Goal: Task Accomplishment & Management: Manage account settings

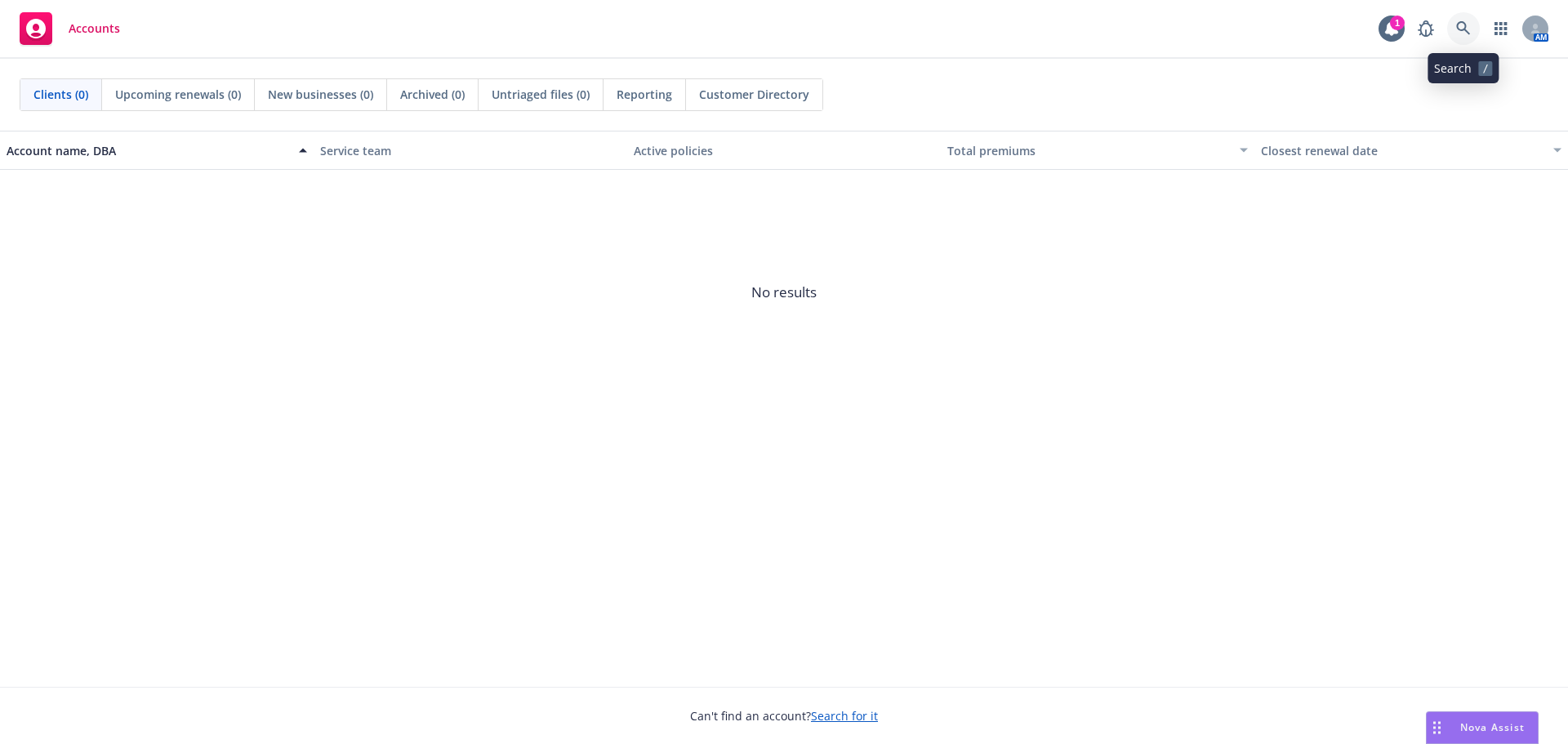
click at [1468, 33] on icon at bounding box center [1462, 28] width 14 height 14
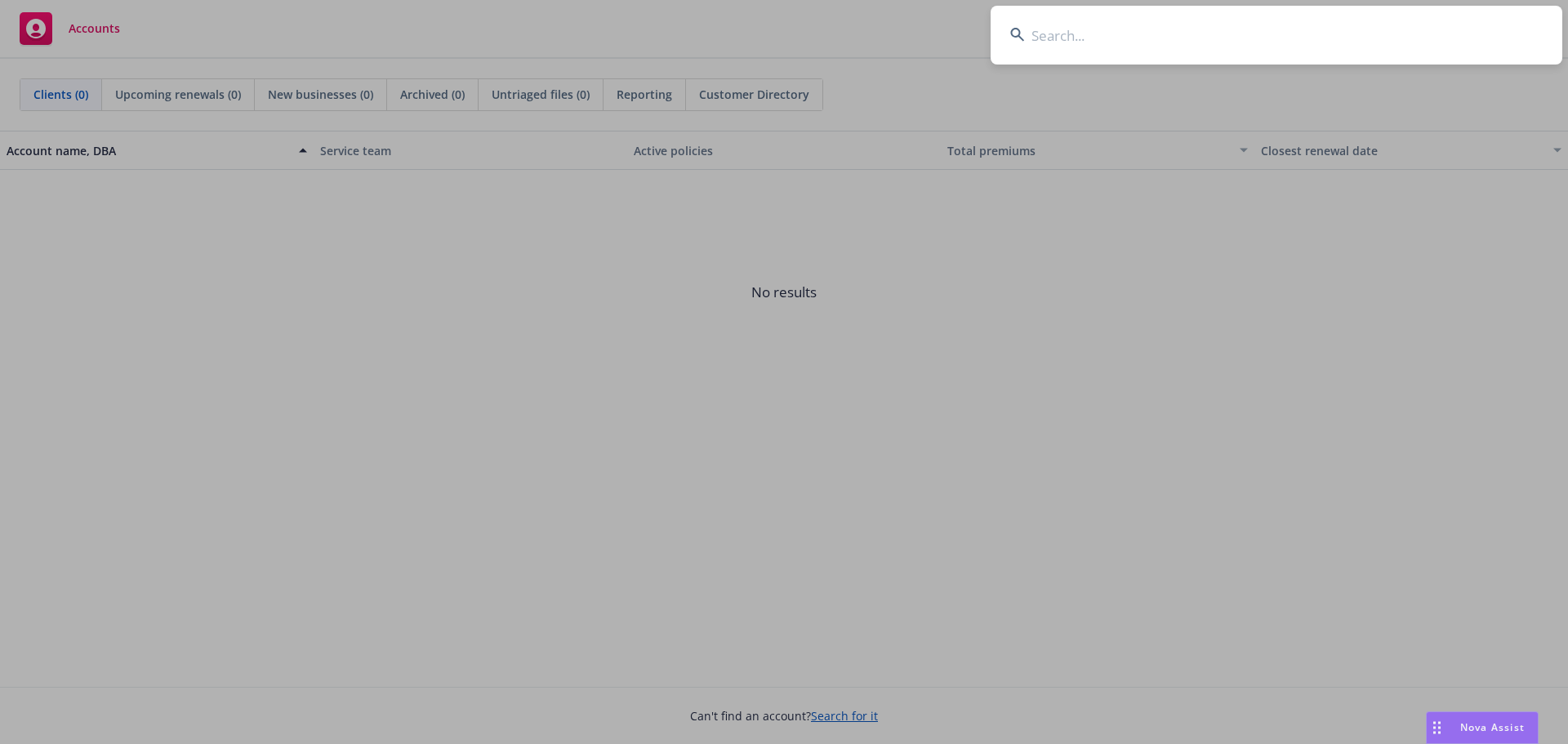
click at [1099, 33] on input at bounding box center [1276, 35] width 571 height 58
type input "PGH [PERSON_NAME] Engineering, Inc."
click at [1033, 28] on input "PGH [PERSON_NAME] Engineering, Inc." at bounding box center [1276, 35] width 571 height 58
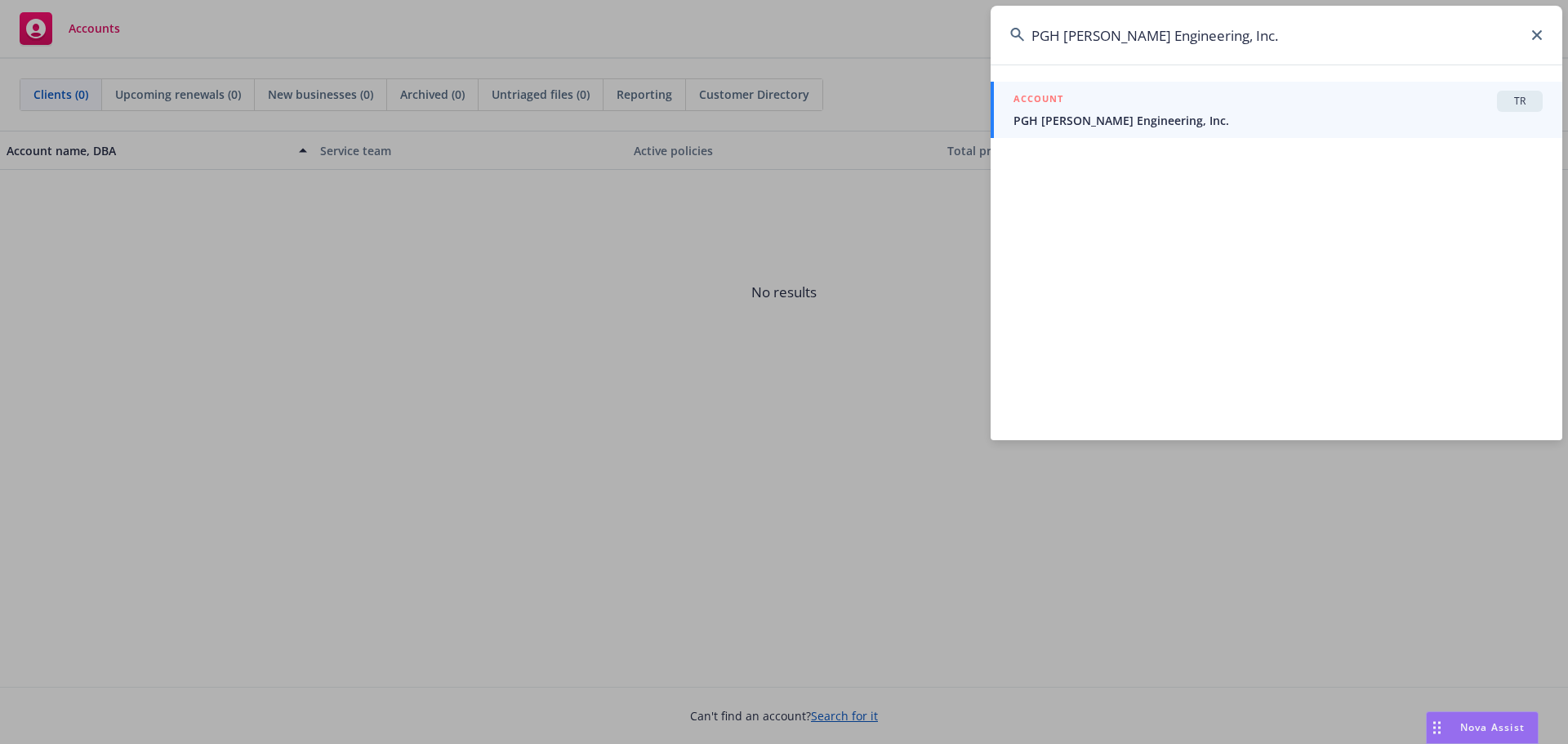
click at [1223, 37] on input "PGH [PERSON_NAME] Engineering, Inc." at bounding box center [1276, 35] width 571 height 58
click at [1158, 120] on span "PGH [PERSON_NAME] Engineering, Inc." at bounding box center [1278, 121] width 529 height 17
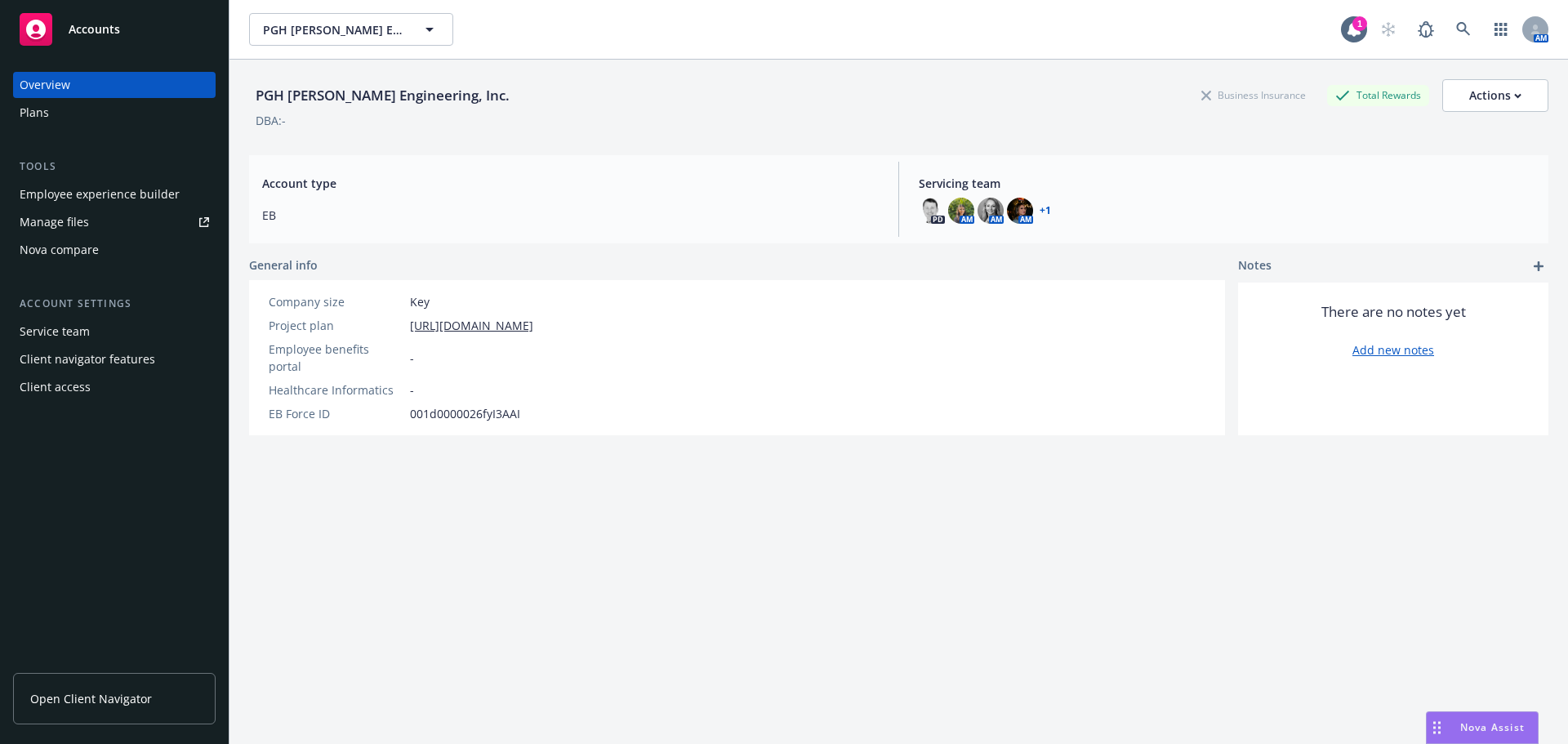
drag, startPoint x: 58, startPoint y: 117, endPoint x: 67, endPoint y: 119, distance: 9.2
click at [58, 117] on div "Plans" at bounding box center [114, 113] width 190 height 26
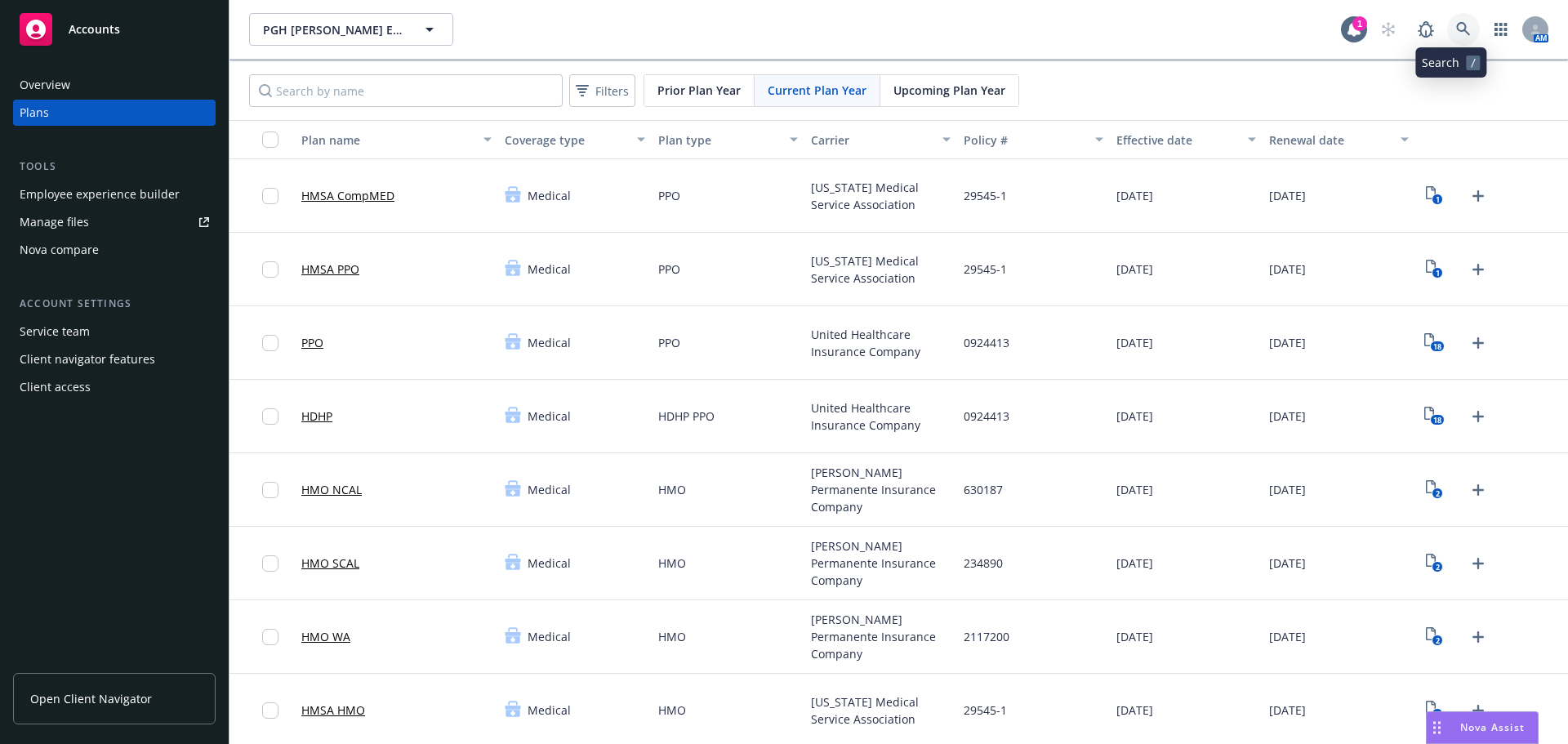
click at [1456, 33] on icon at bounding box center [1463, 29] width 15 height 15
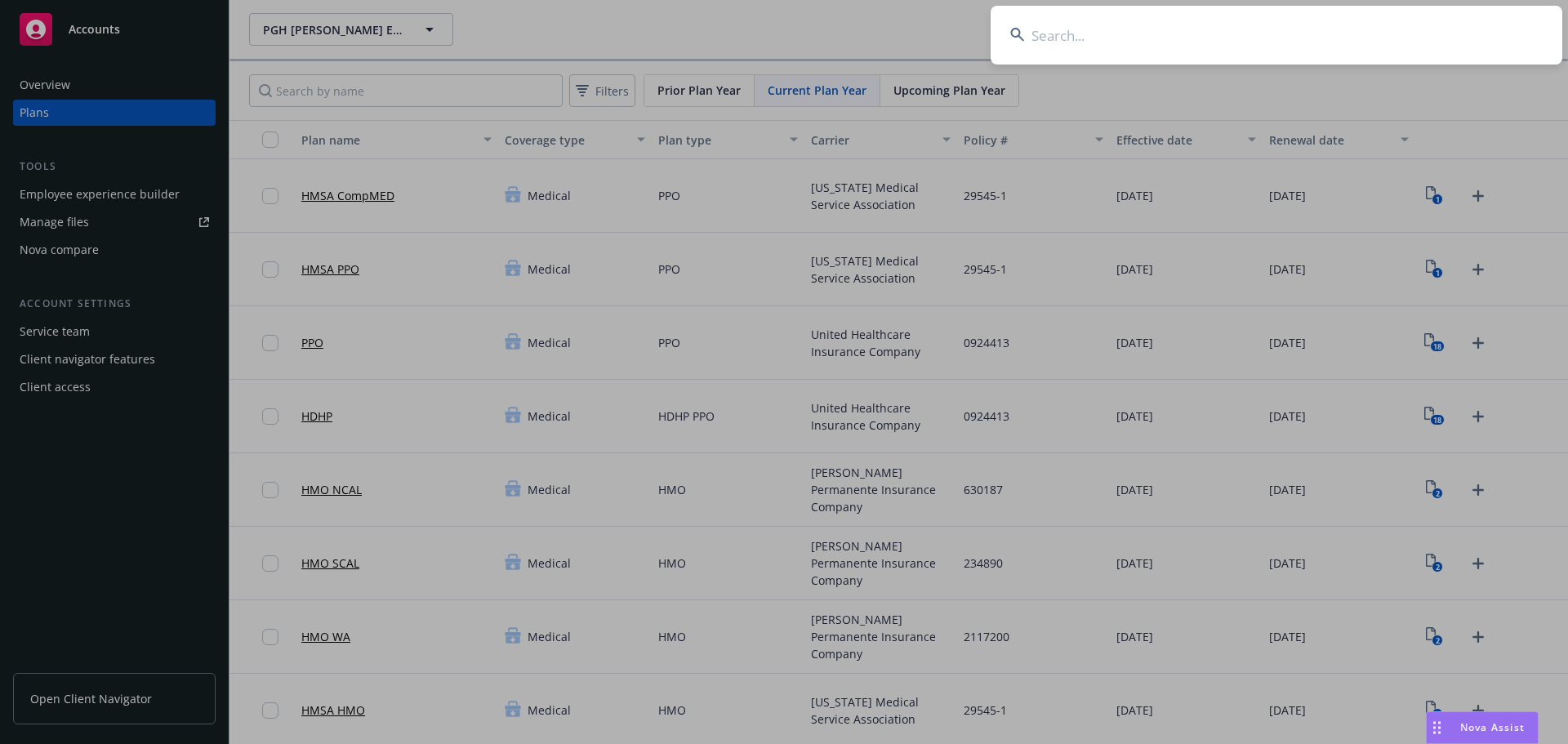
click at [1055, 34] on input at bounding box center [1276, 35] width 571 height 58
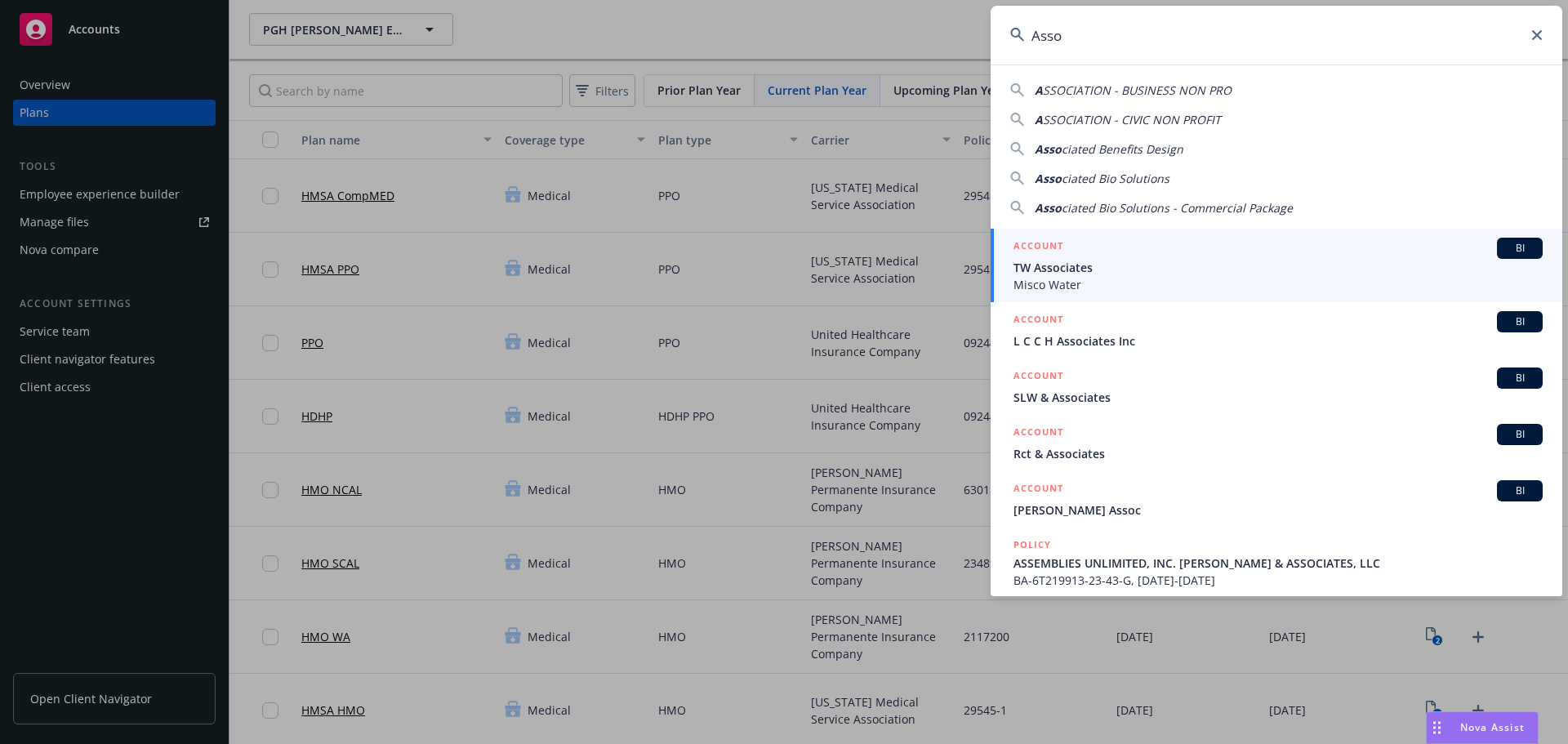
click at [1534, 42] on input "Asso" at bounding box center [1276, 35] width 571 height 58
drag, startPoint x: 1114, startPoint y: 35, endPoint x: 1032, endPoint y: 39, distance: 82.1
click at [1032, 39] on input "Asso" at bounding box center [1276, 35] width 571 height 58
paste input "ciated Benefits Design"
type input "Associated Benefits Design"
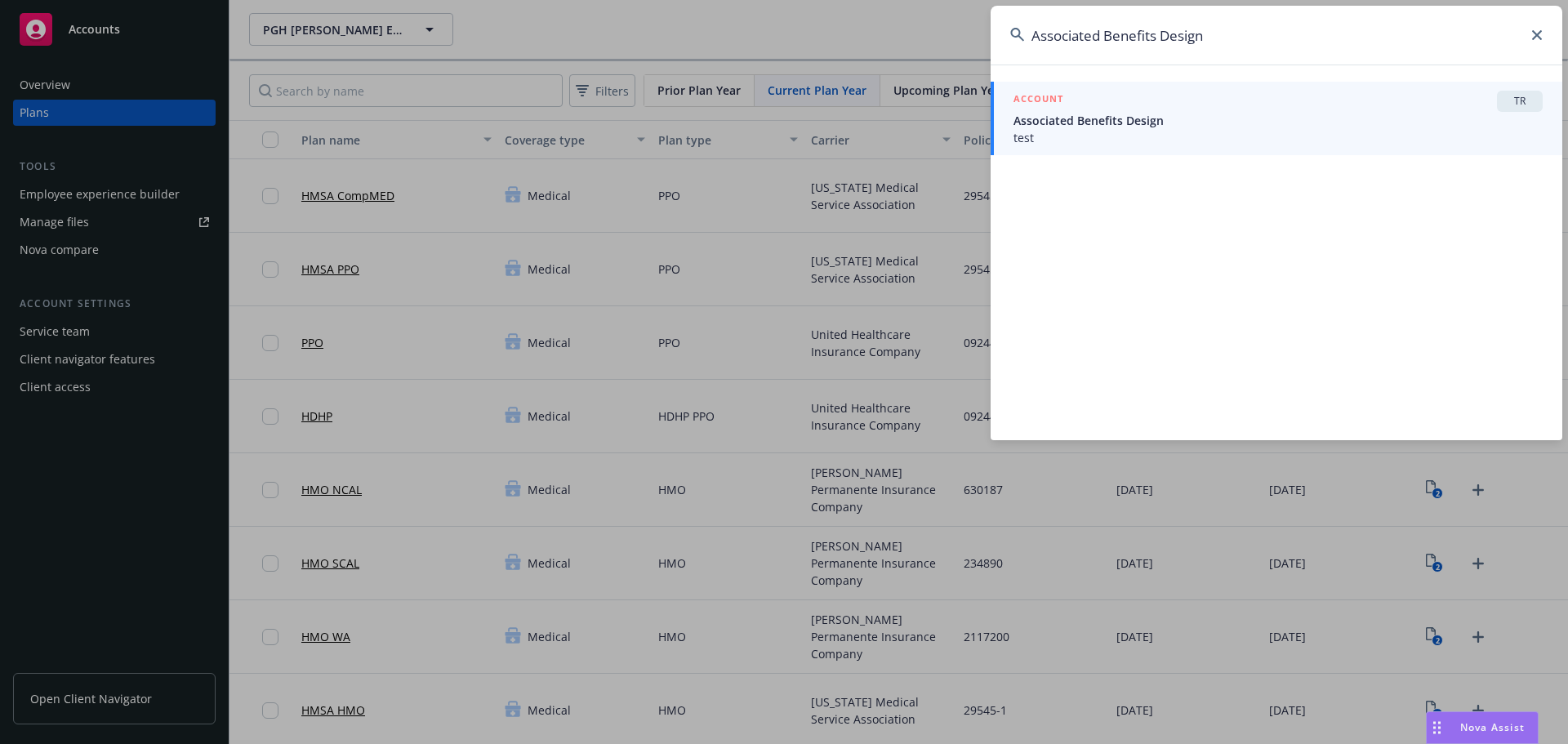
click at [1197, 124] on span "Associated Benefits Design" at bounding box center [1278, 121] width 529 height 17
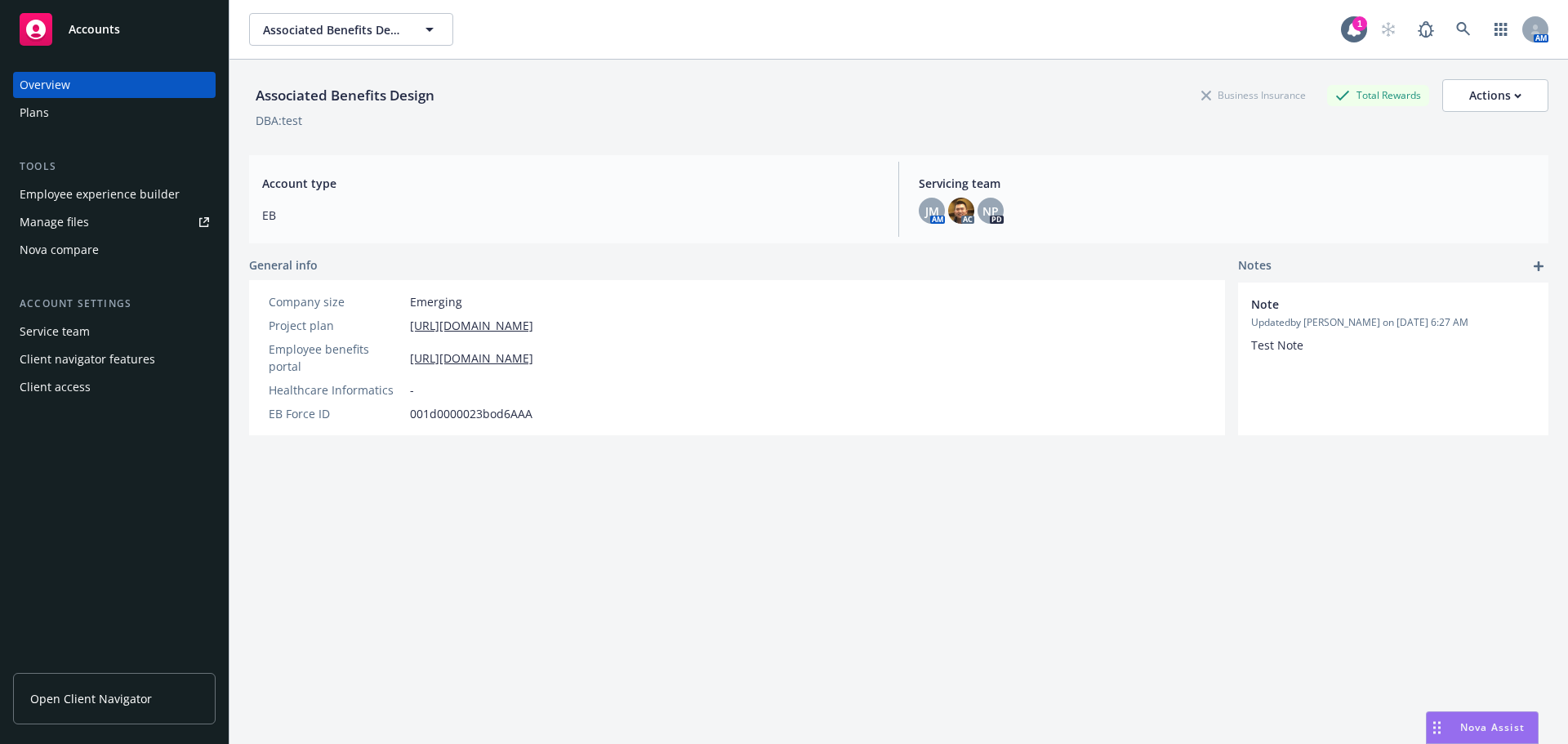
click at [39, 107] on div "Plans" at bounding box center [34, 113] width 29 height 26
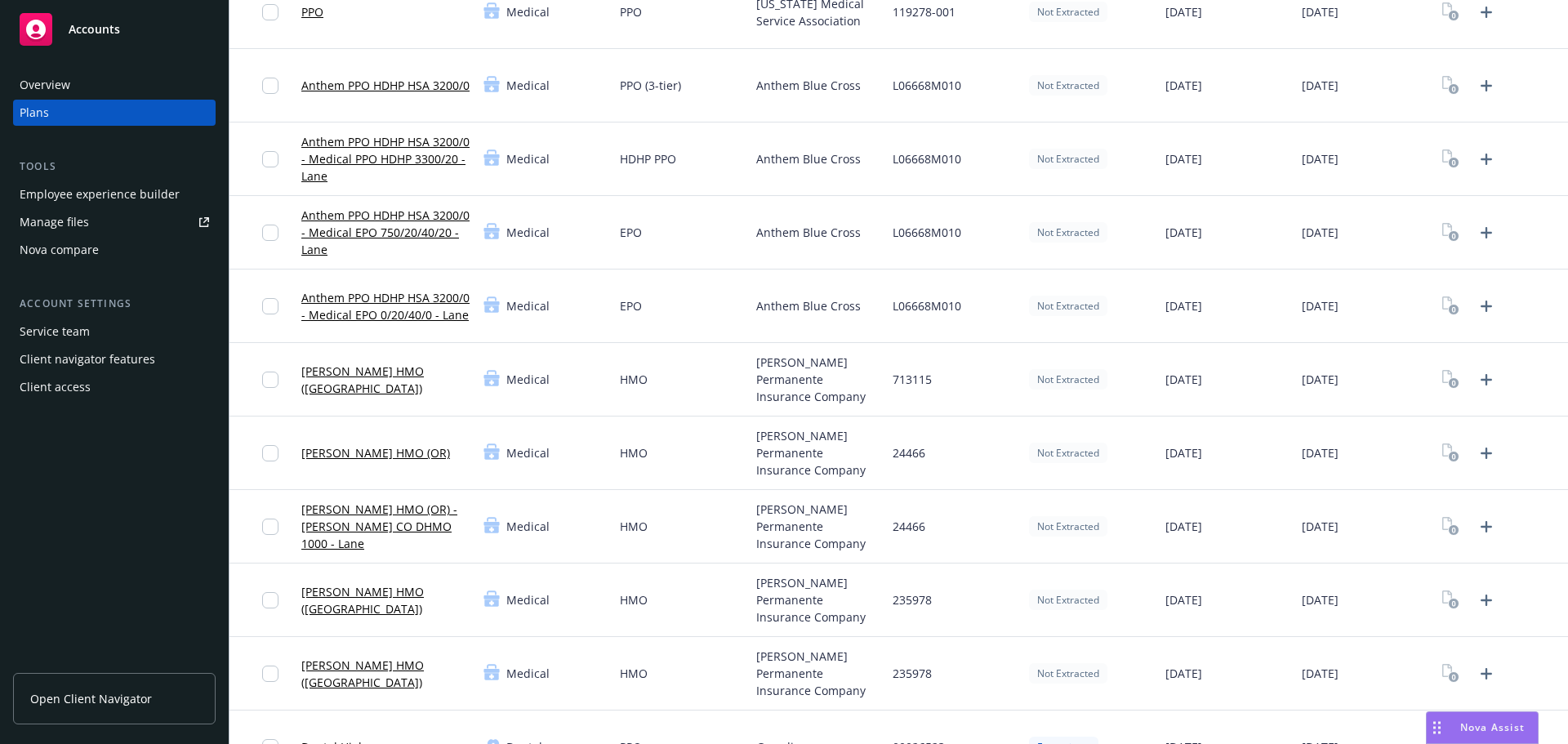
scroll to position [653, 0]
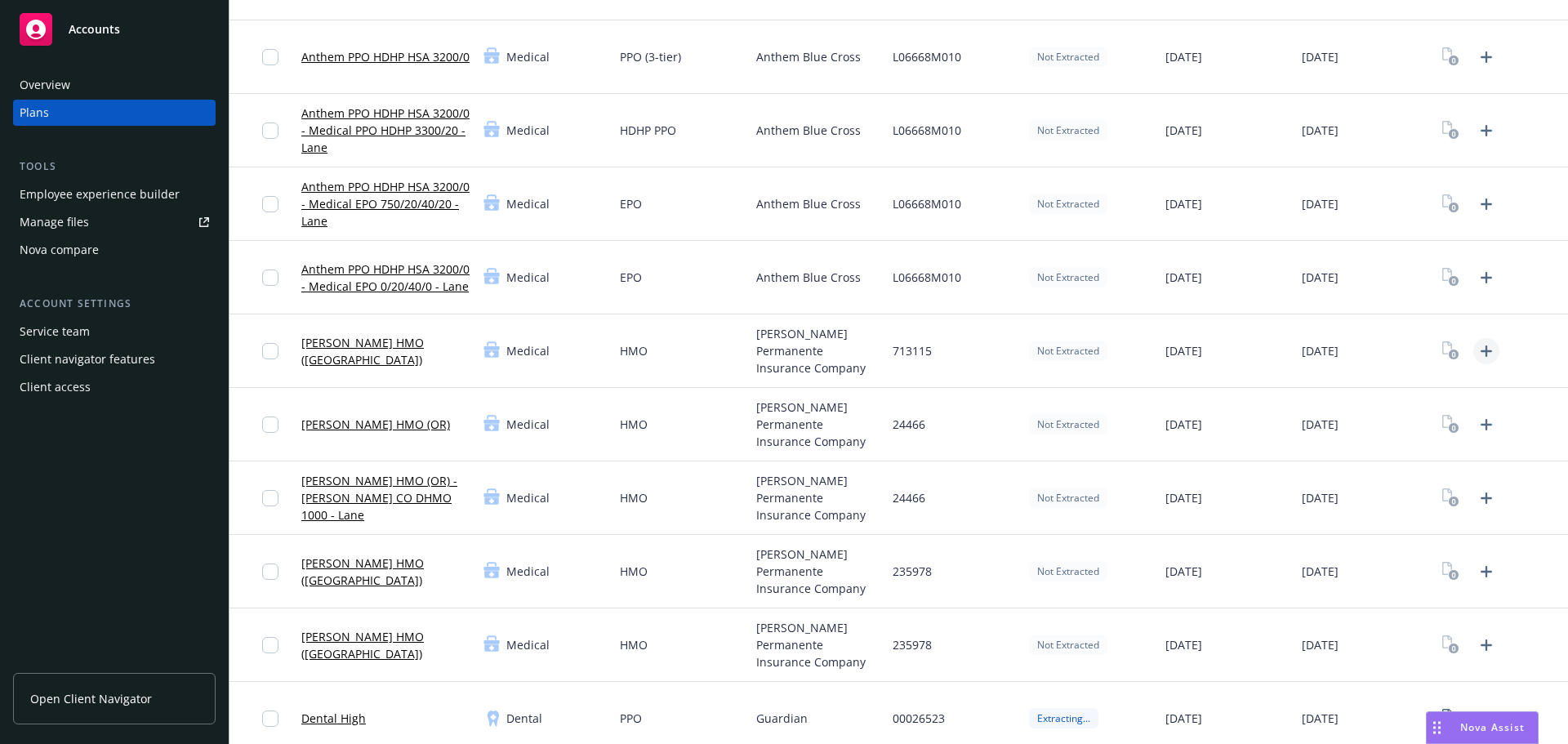
click at [1480, 350] on icon "Upload Plan Documents" at bounding box center [1486, 351] width 11 height 11
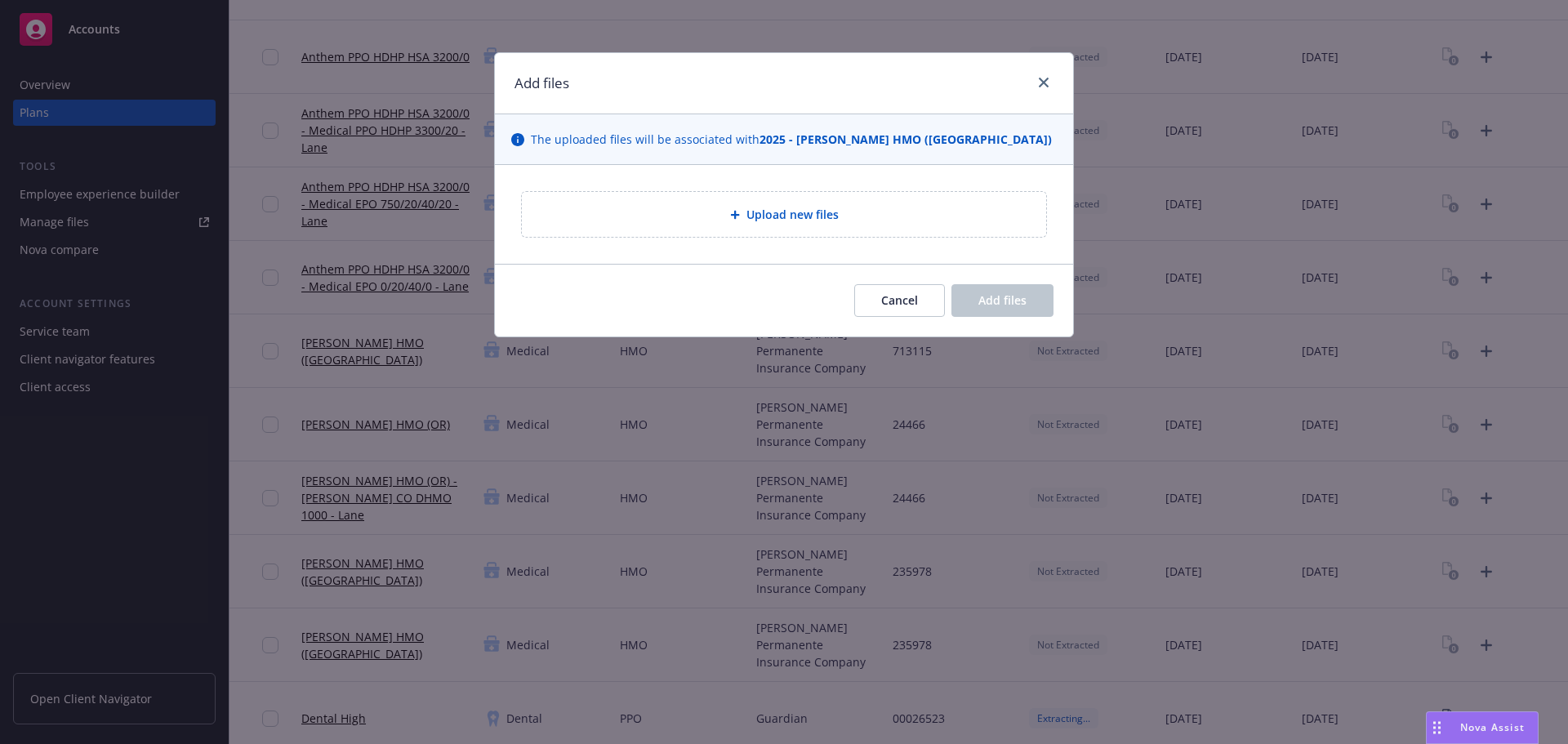
click at [784, 216] on span "Upload new files" at bounding box center [793, 214] width 92 height 17
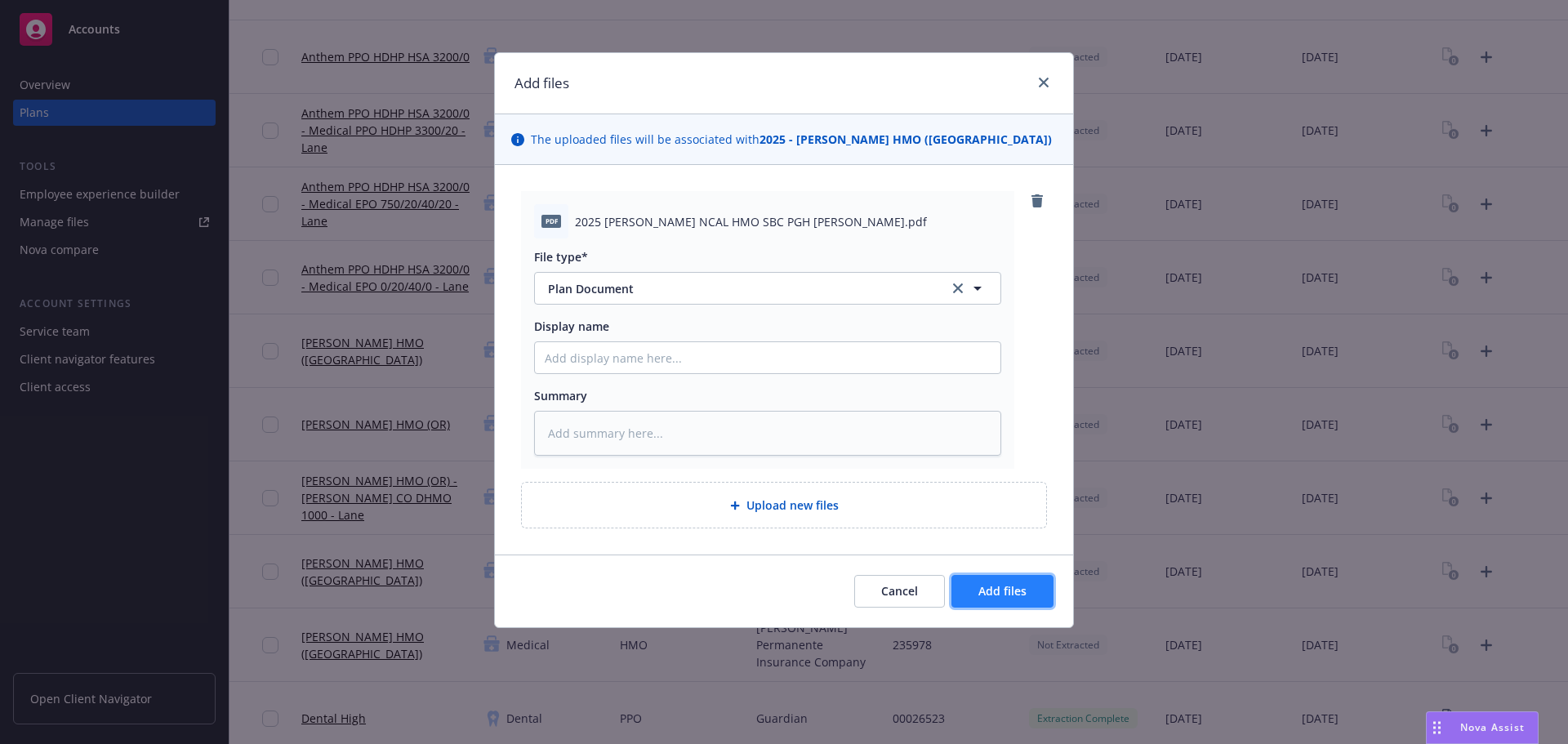
click at [1016, 591] on span "Add files" at bounding box center [1001, 590] width 48 height 15
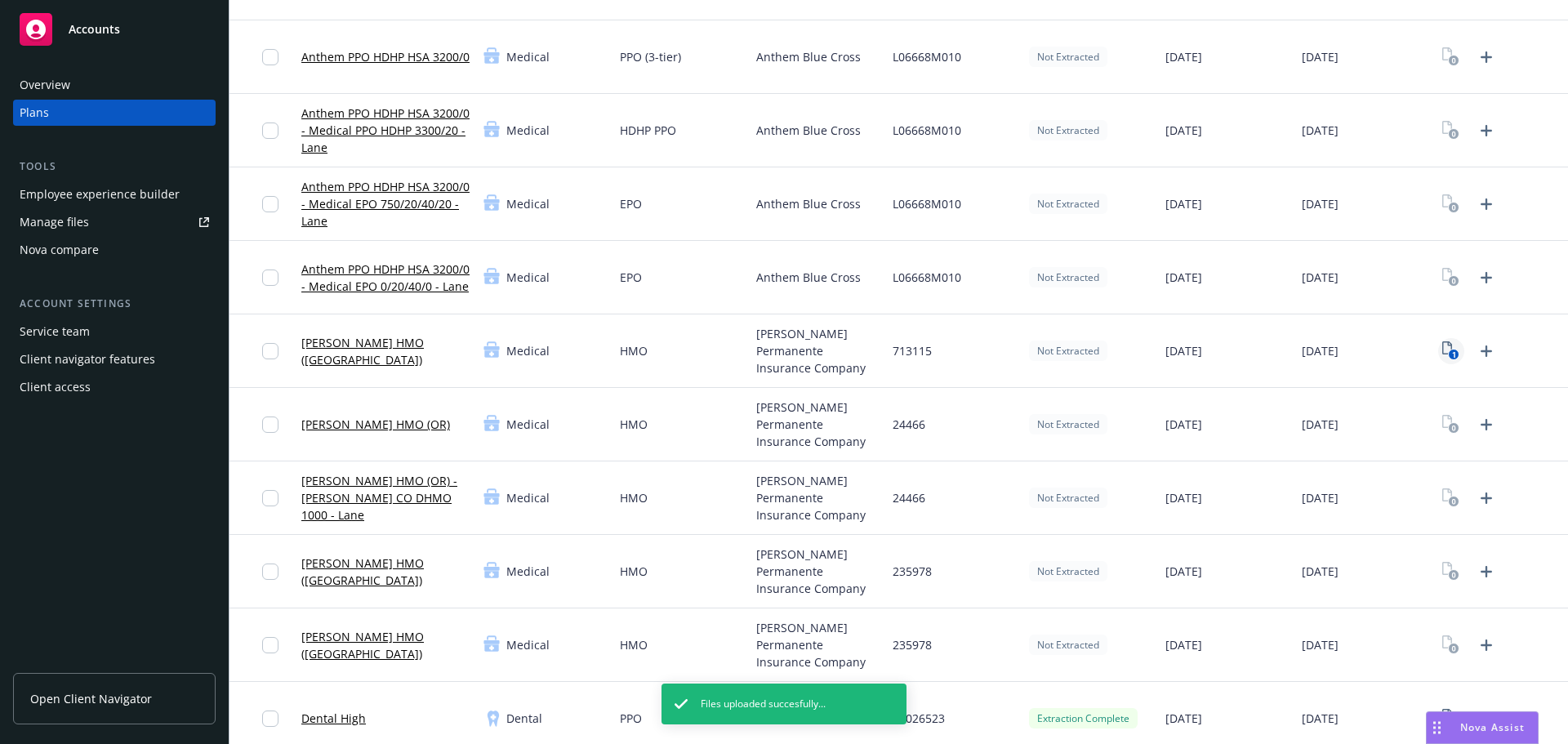
click at [1448, 354] on rect "View Plan Documents" at bounding box center [1453, 355] width 10 height 10
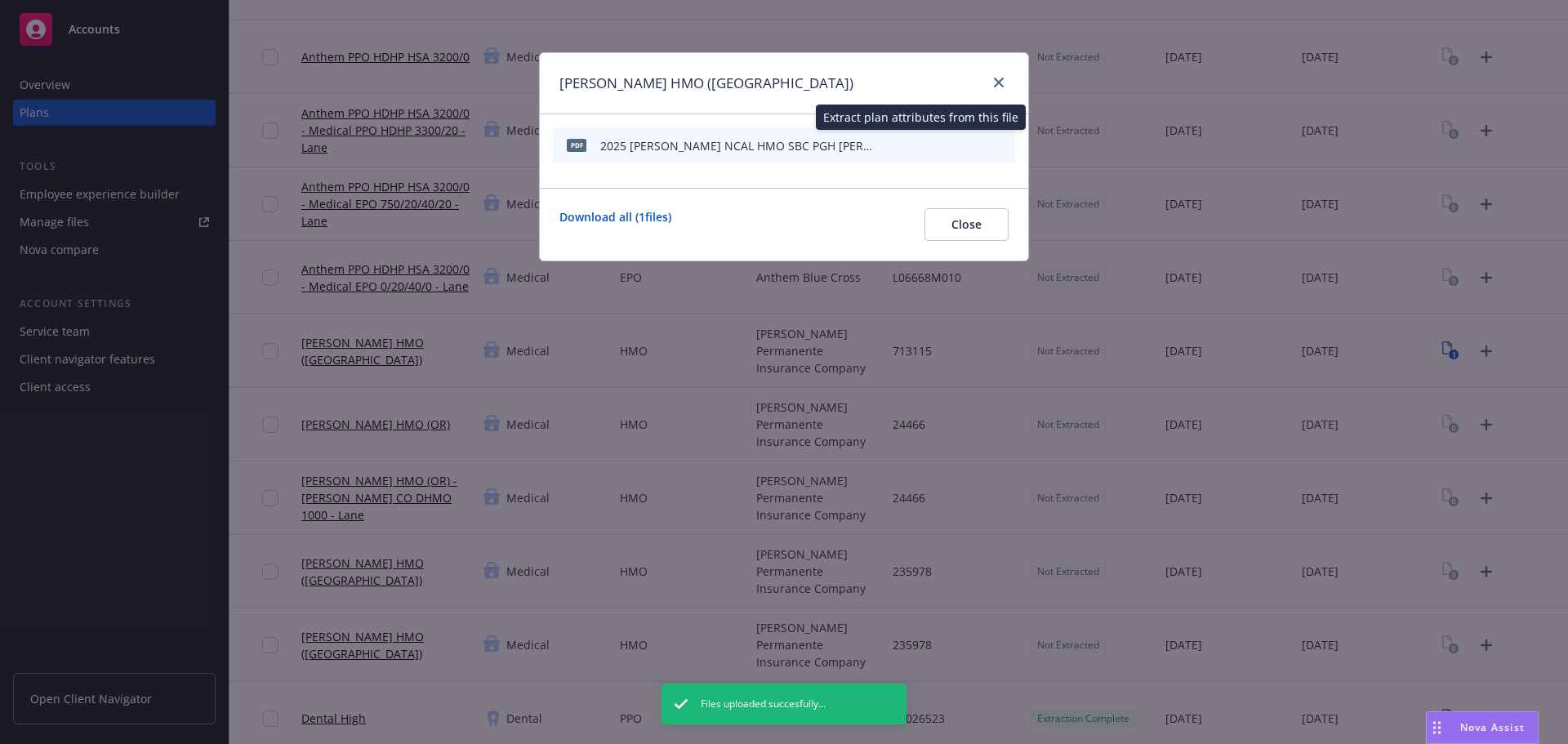
click at [921, 142] on icon "start extraction" at bounding box center [916, 144] width 20 height 20
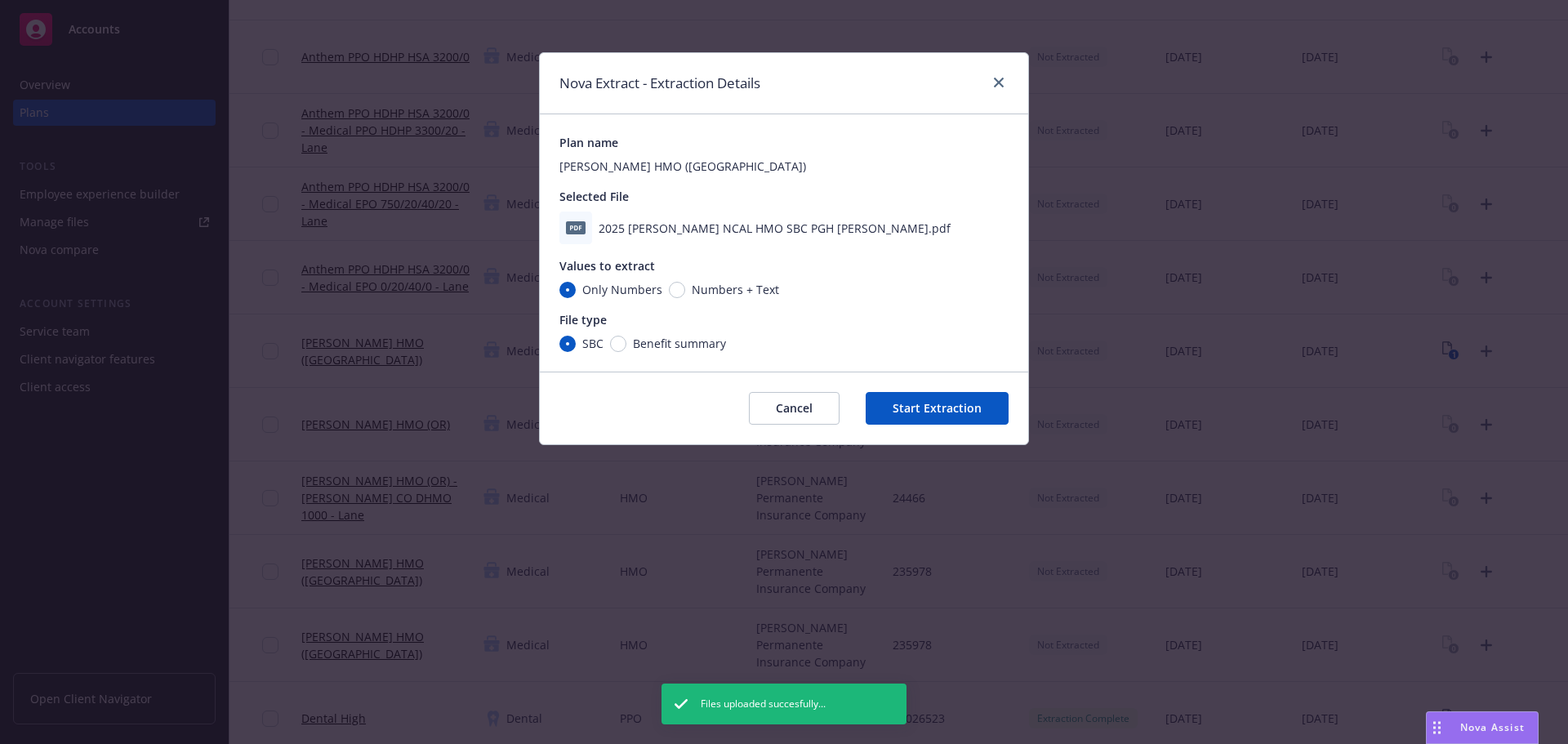
click at [950, 405] on button "Start Extraction" at bounding box center [937, 408] width 143 height 33
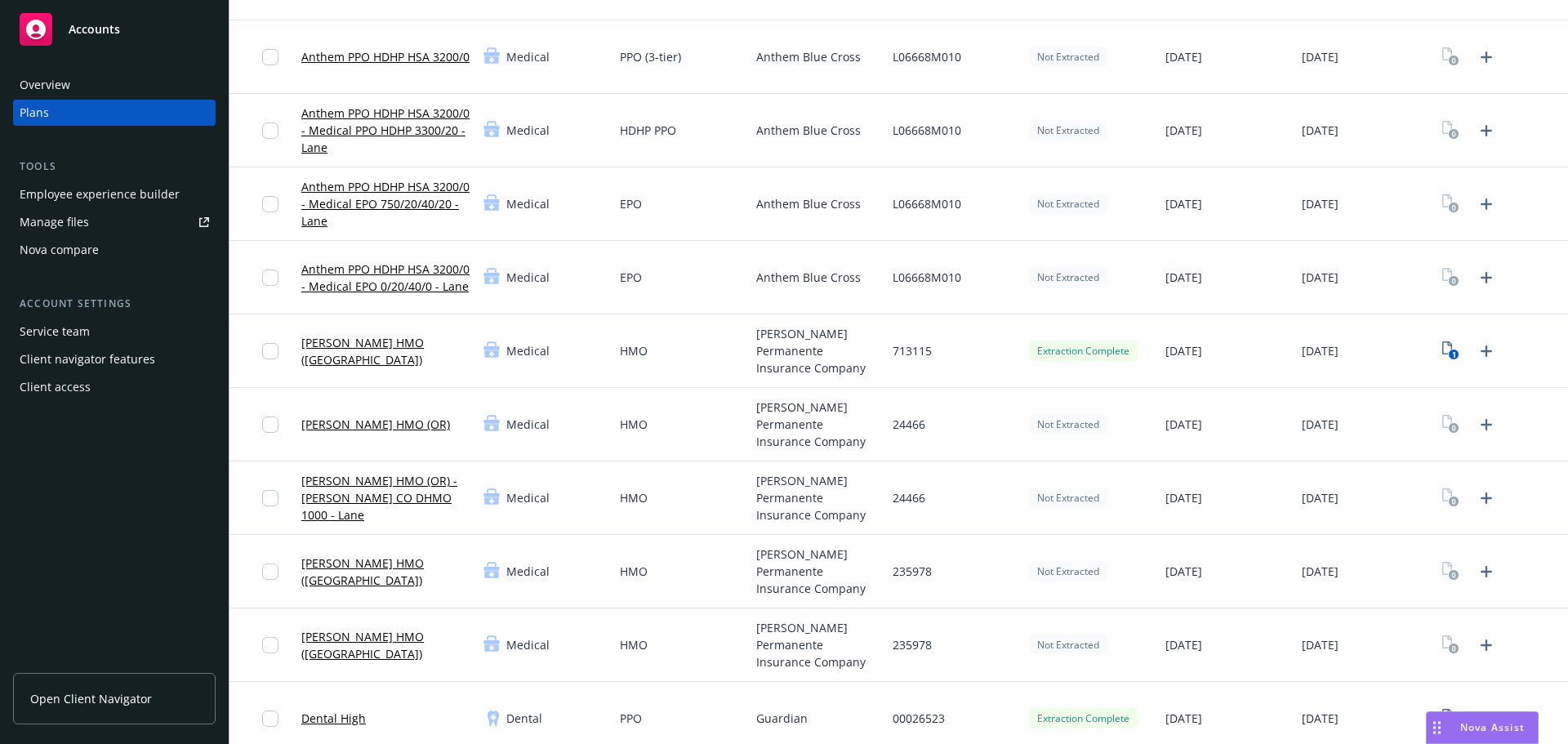
click at [371, 351] on link "[PERSON_NAME] HMO ([GEOGRAPHIC_DATA])" at bounding box center [386, 351] width 169 height 34
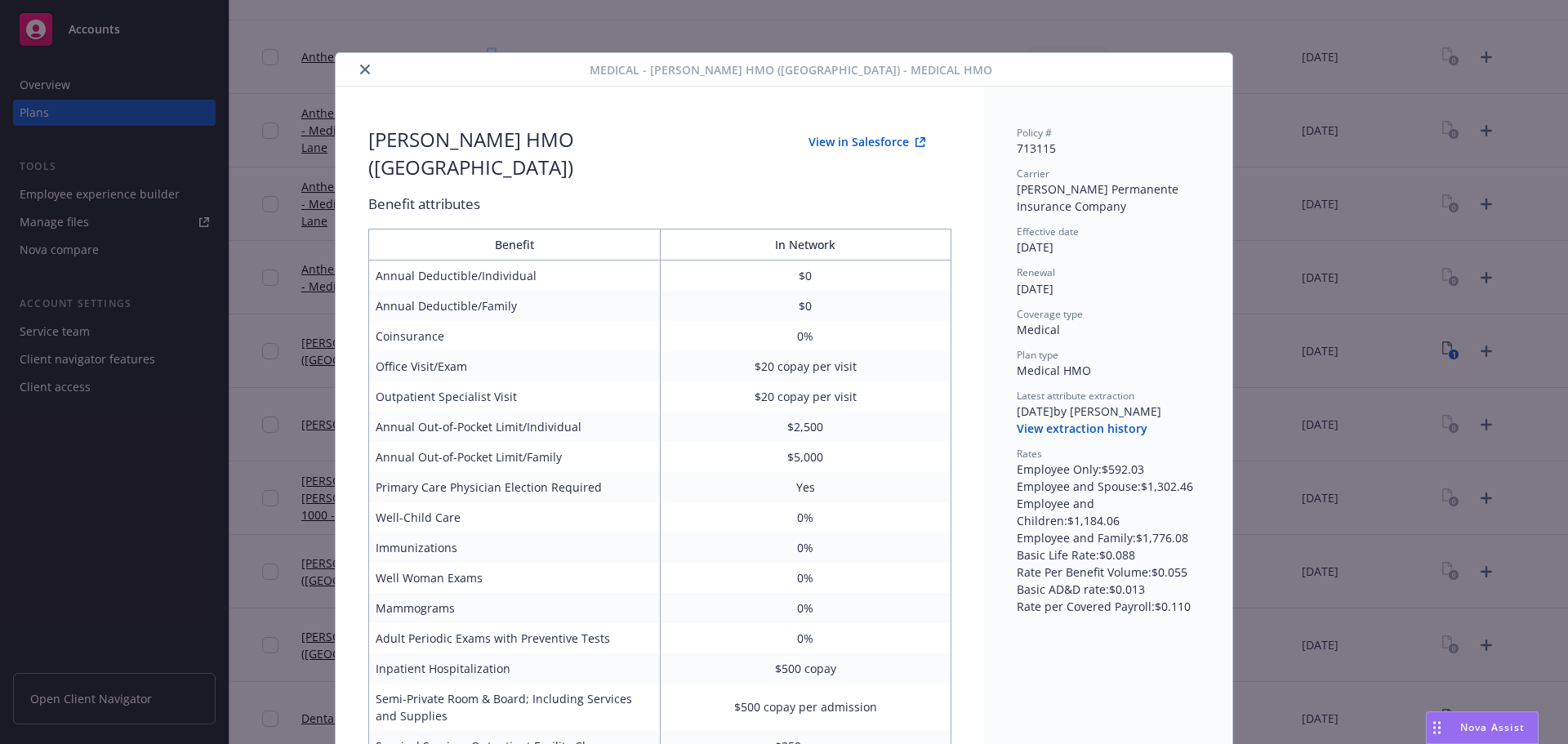
scroll to position [245, 0]
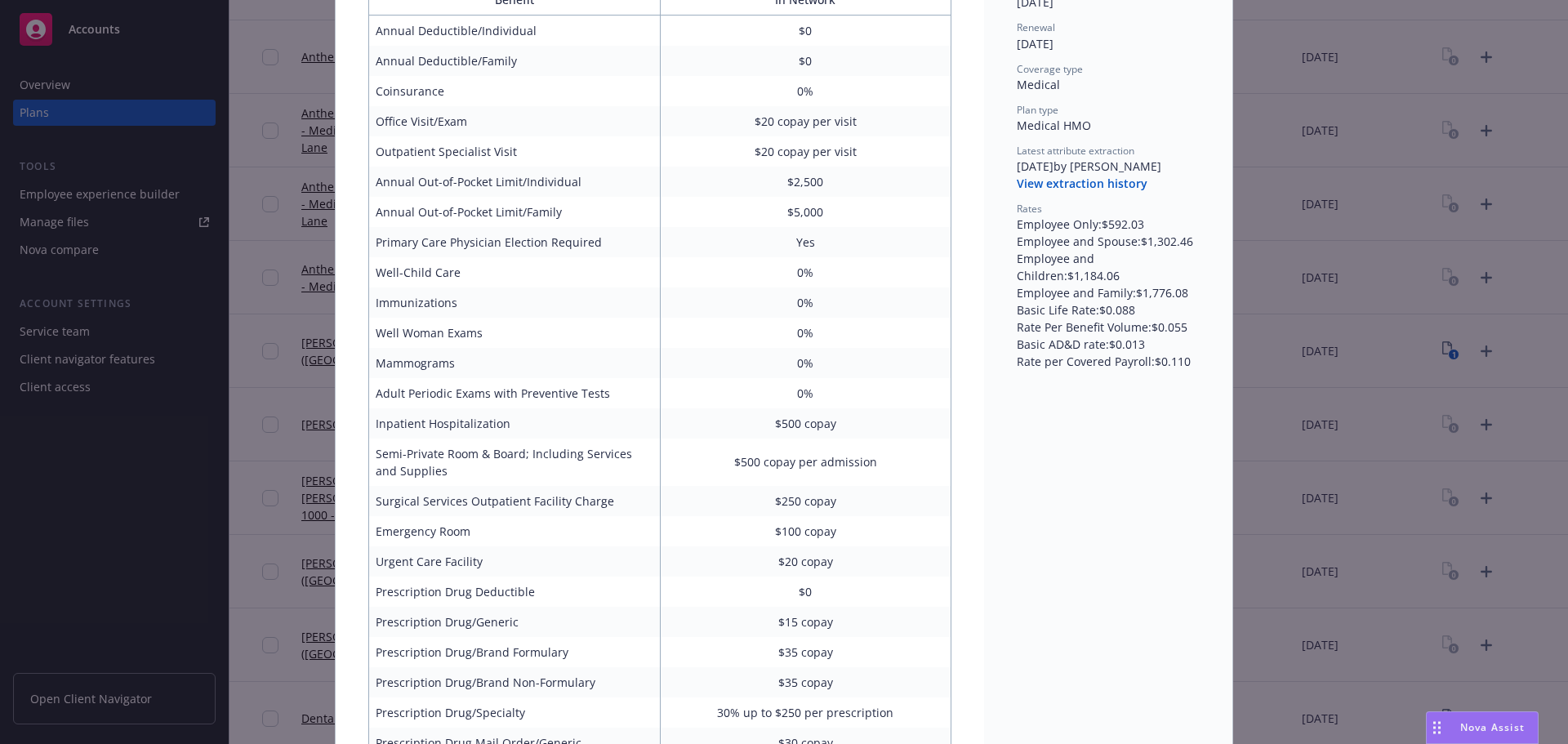
click at [1411, 188] on div "Medical - [PERSON_NAME] HMO ([GEOGRAPHIC_DATA]) - Medical HMO [PERSON_NAME] HMO…" at bounding box center [784, 372] width 1568 height 744
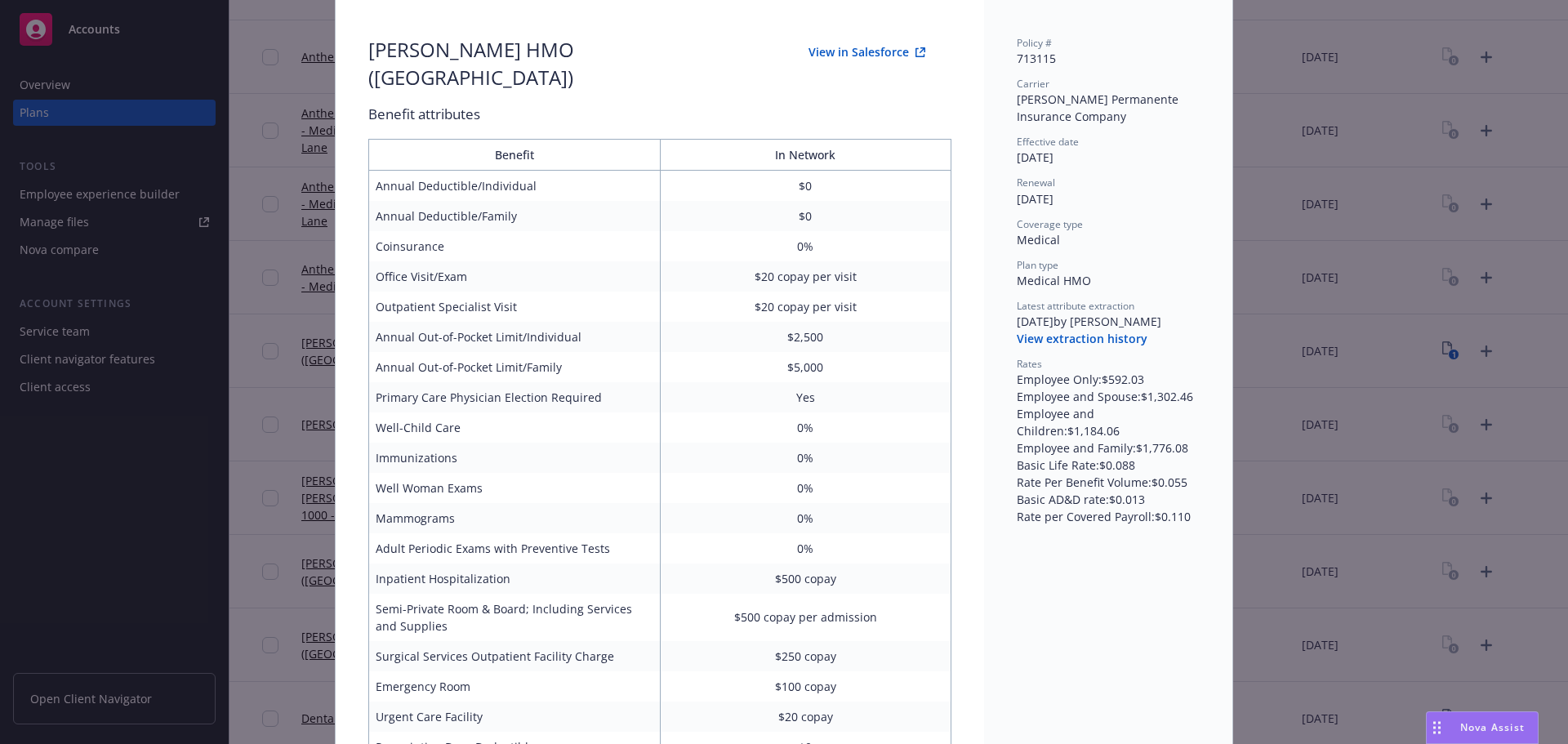
scroll to position [0, 0]
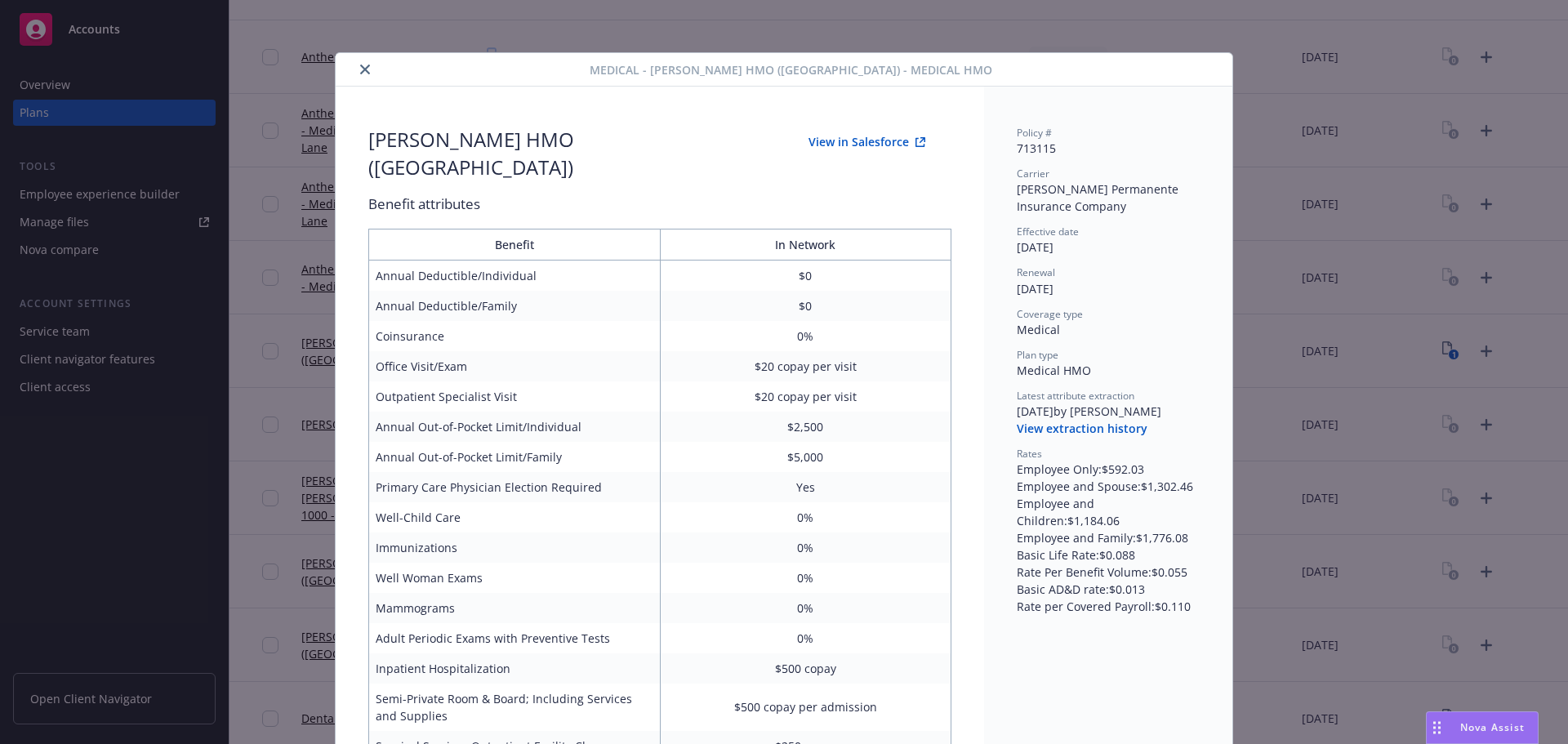
click at [360, 70] on icon "close" at bounding box center [365, 69] width 9 height 9
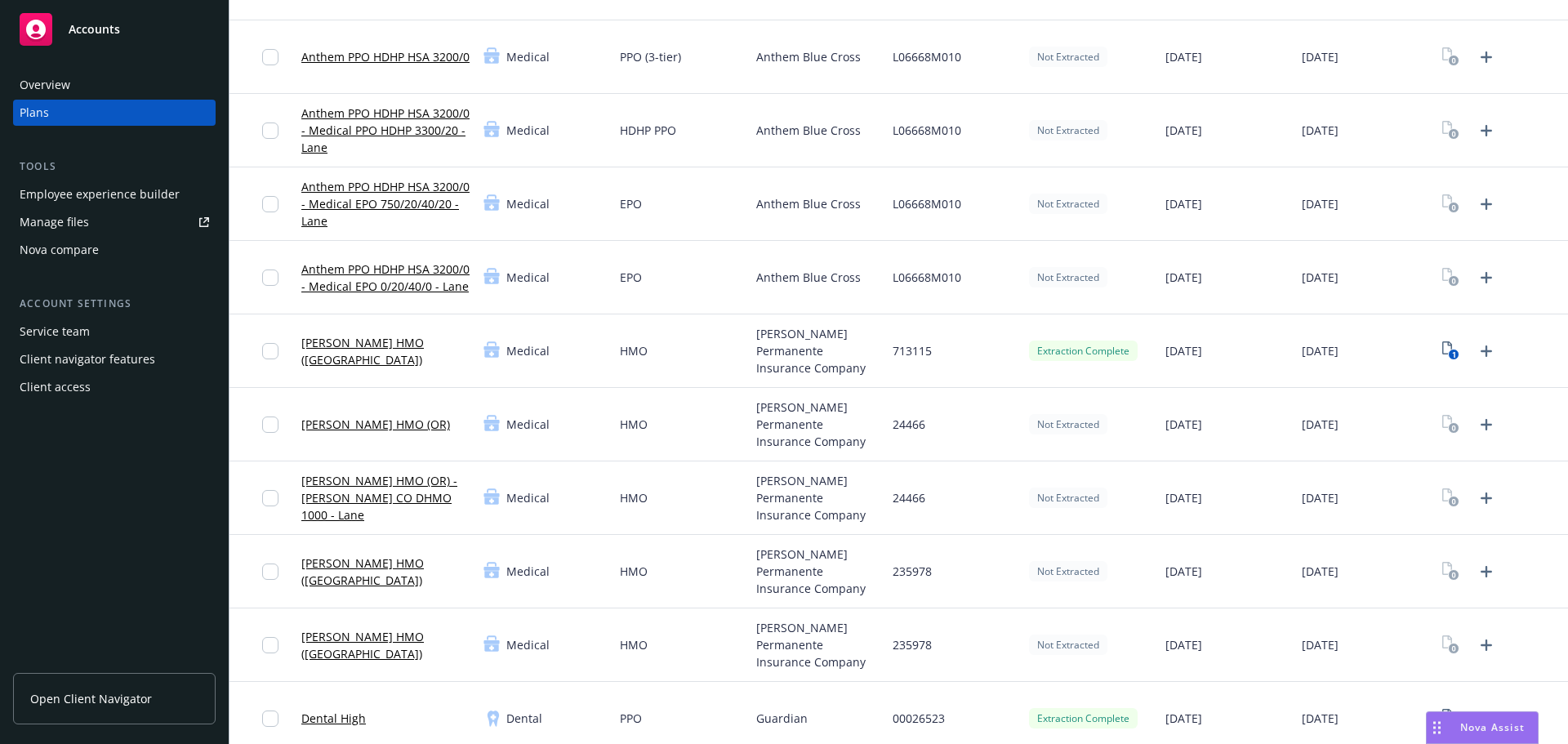
click at [387, 349] on link "[PERSON_NAME] HMO ([GEOGRAPHIC_DATA])" at bounding box center [386, 351] width 169 height 34
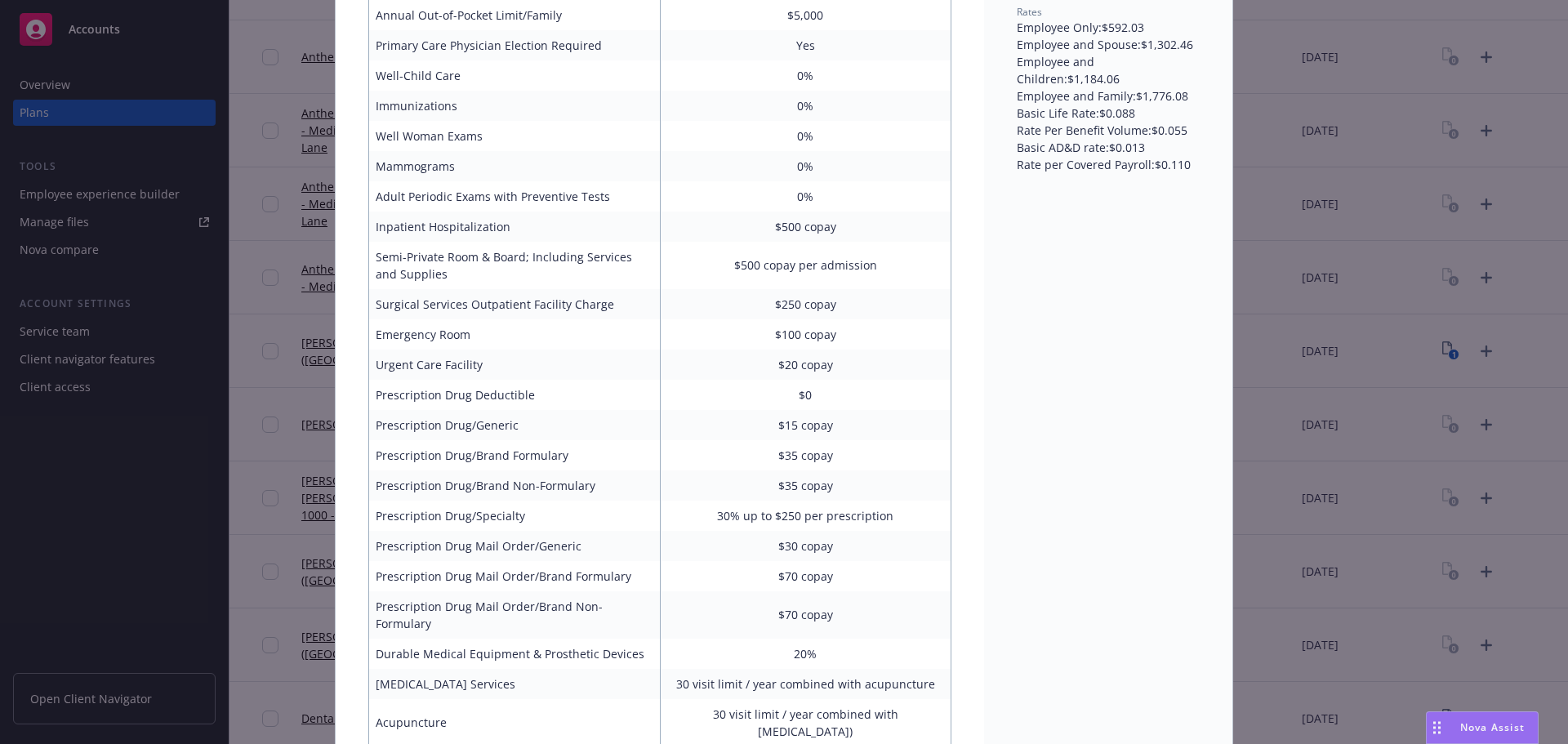
scroll to position [347, 0]
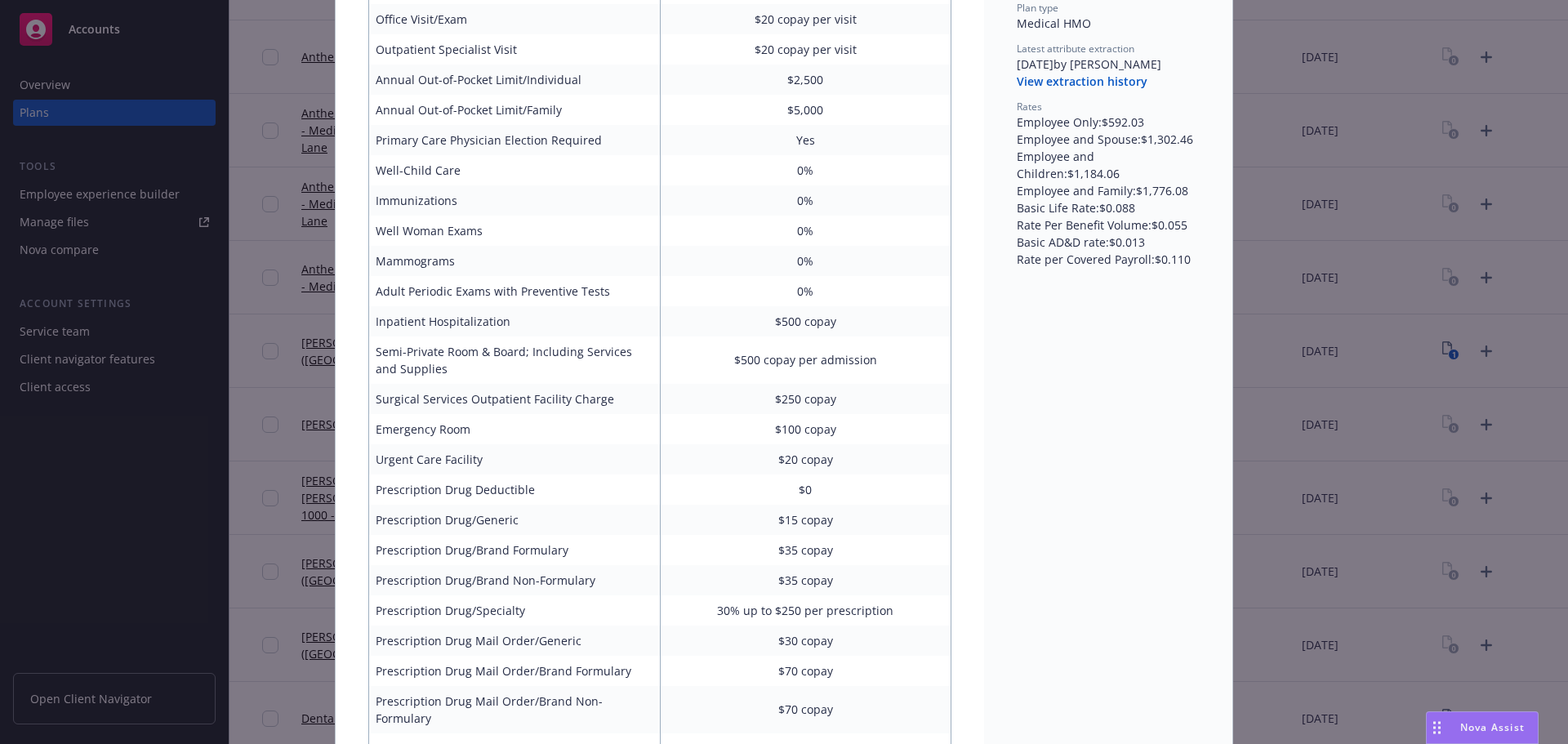
click at [1428, 219] on div "Medical - [PERSON_NAME] HMO ([GEOGRAPHIC_DATA]) - Medical HMO [PERSON_NAME] HMO…" at bounding box center [784, 372] width 1568 height 744
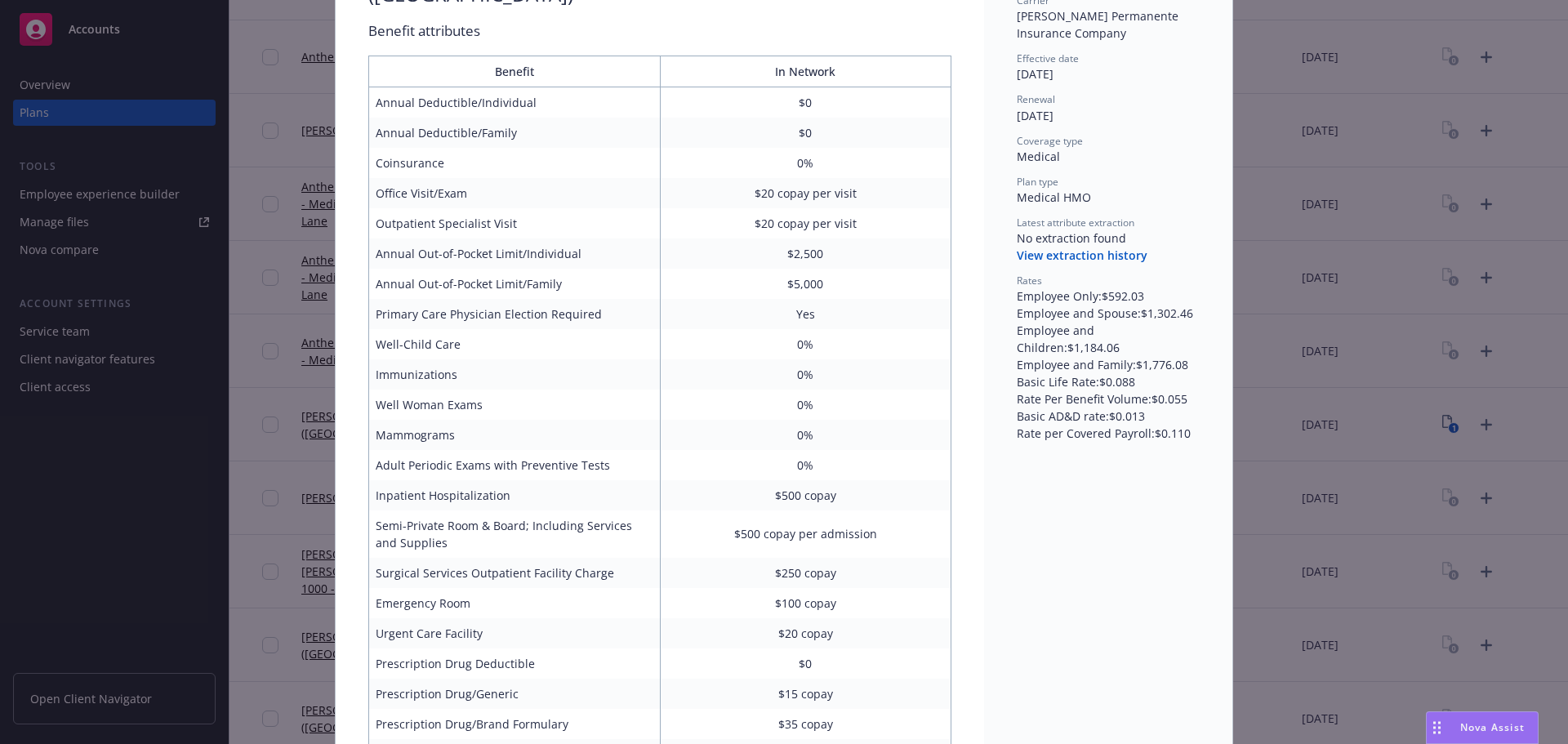
scroll to position [0, 0]
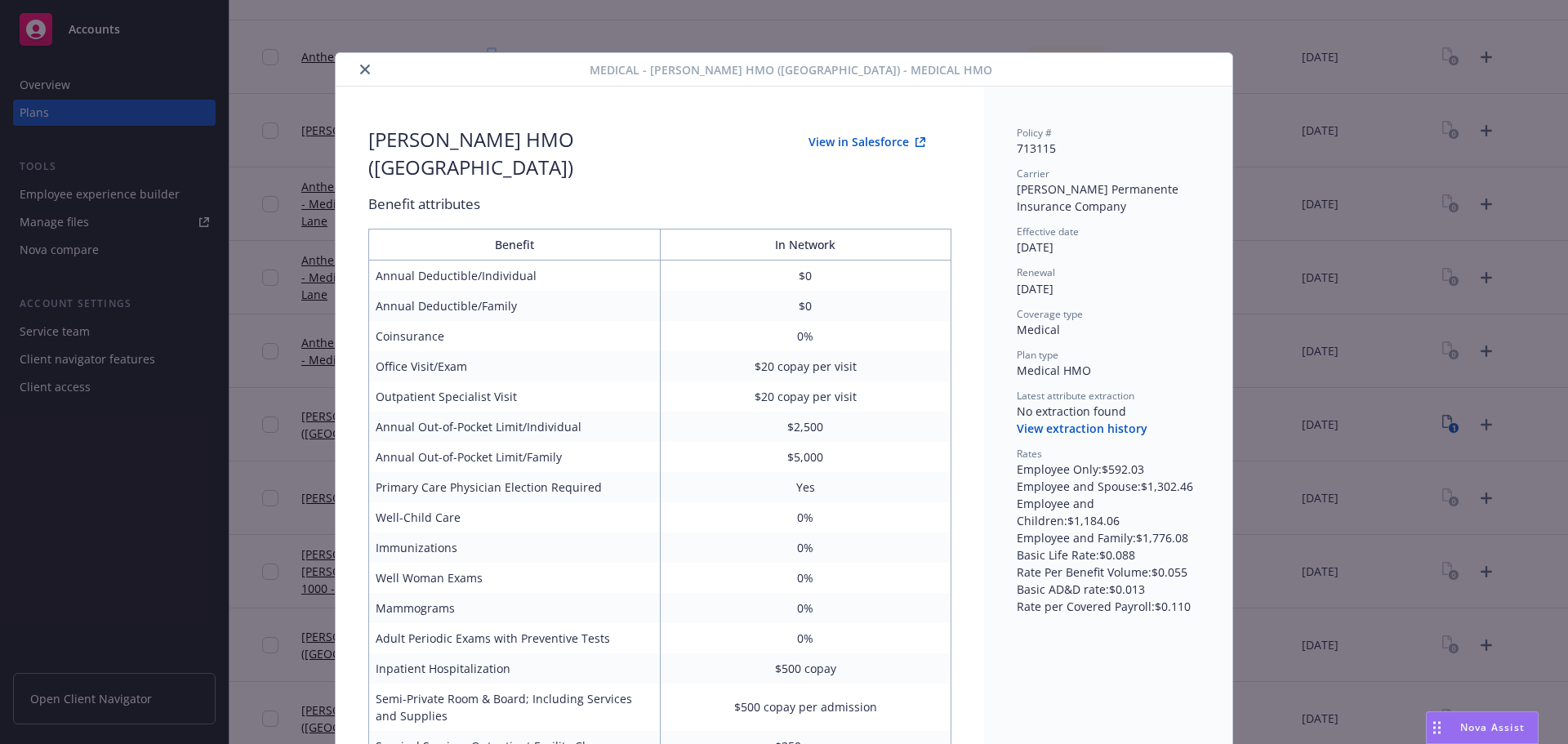
click at [365, 71] on button "close" at bounding box center [365, 69] width 20 height 20
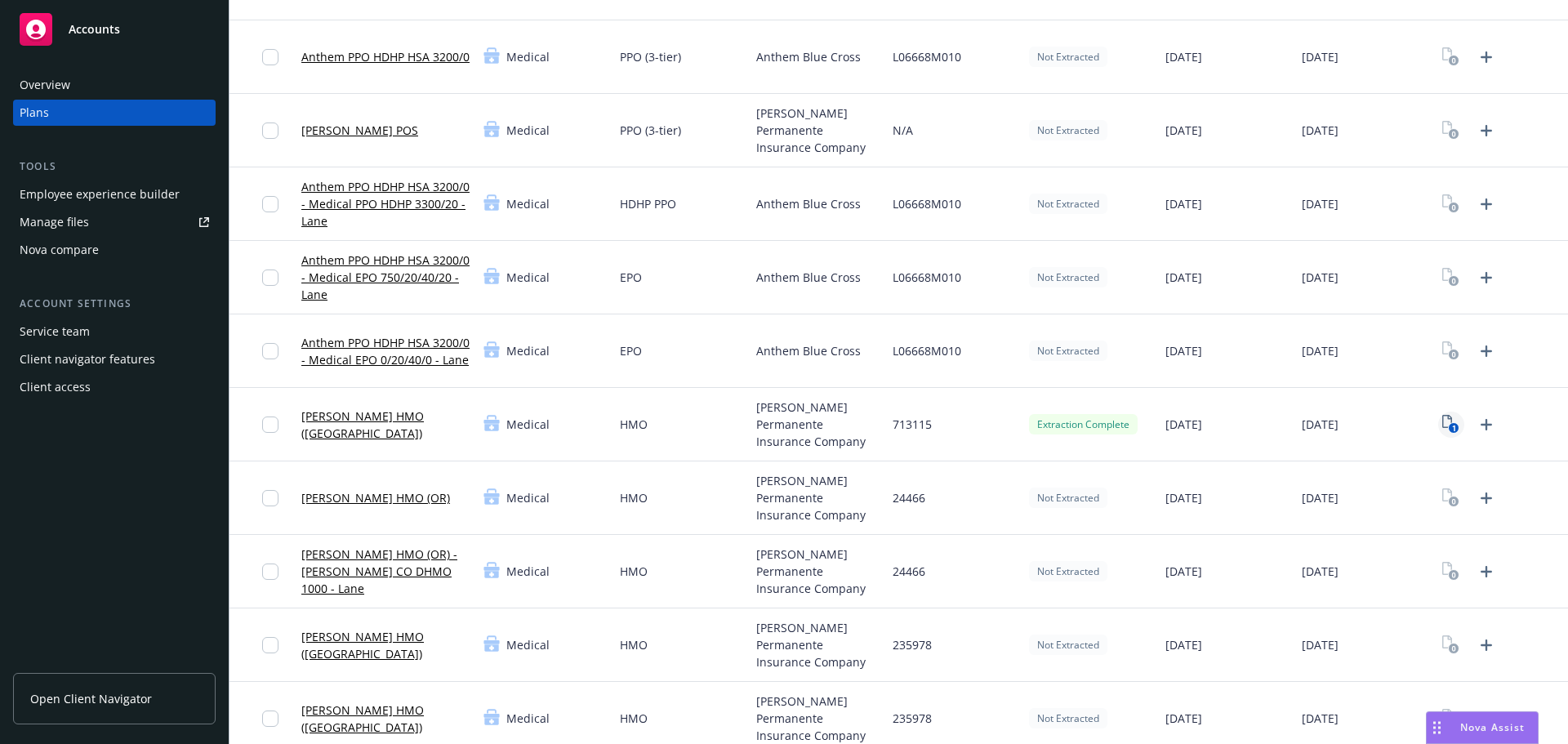
click at [1442, 424] on icon "1" at bounding box center [1450, 424] width 17 height 19
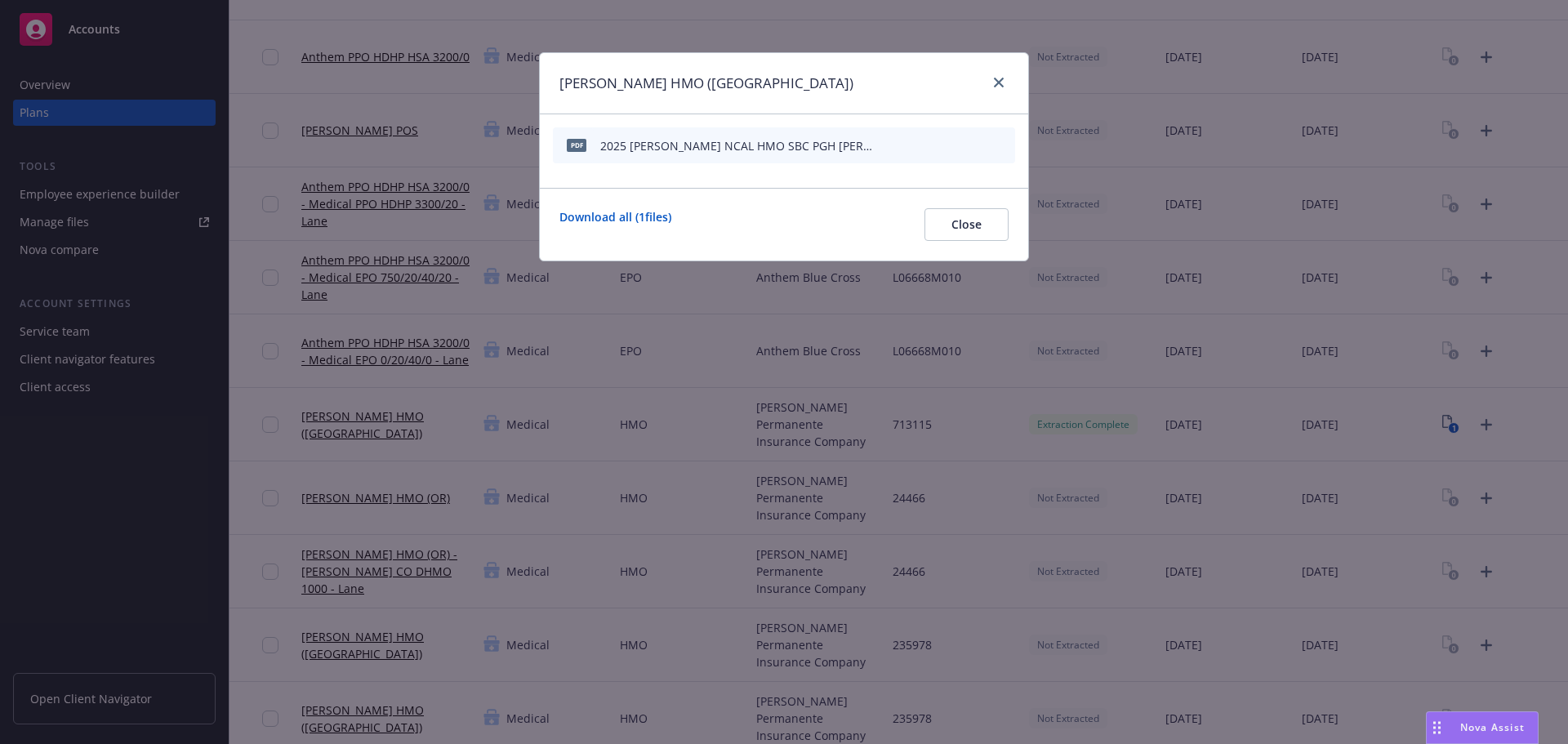
click at [998, 143] on icon "archive file" at bounding box center [1000, 144] width 11 height 13
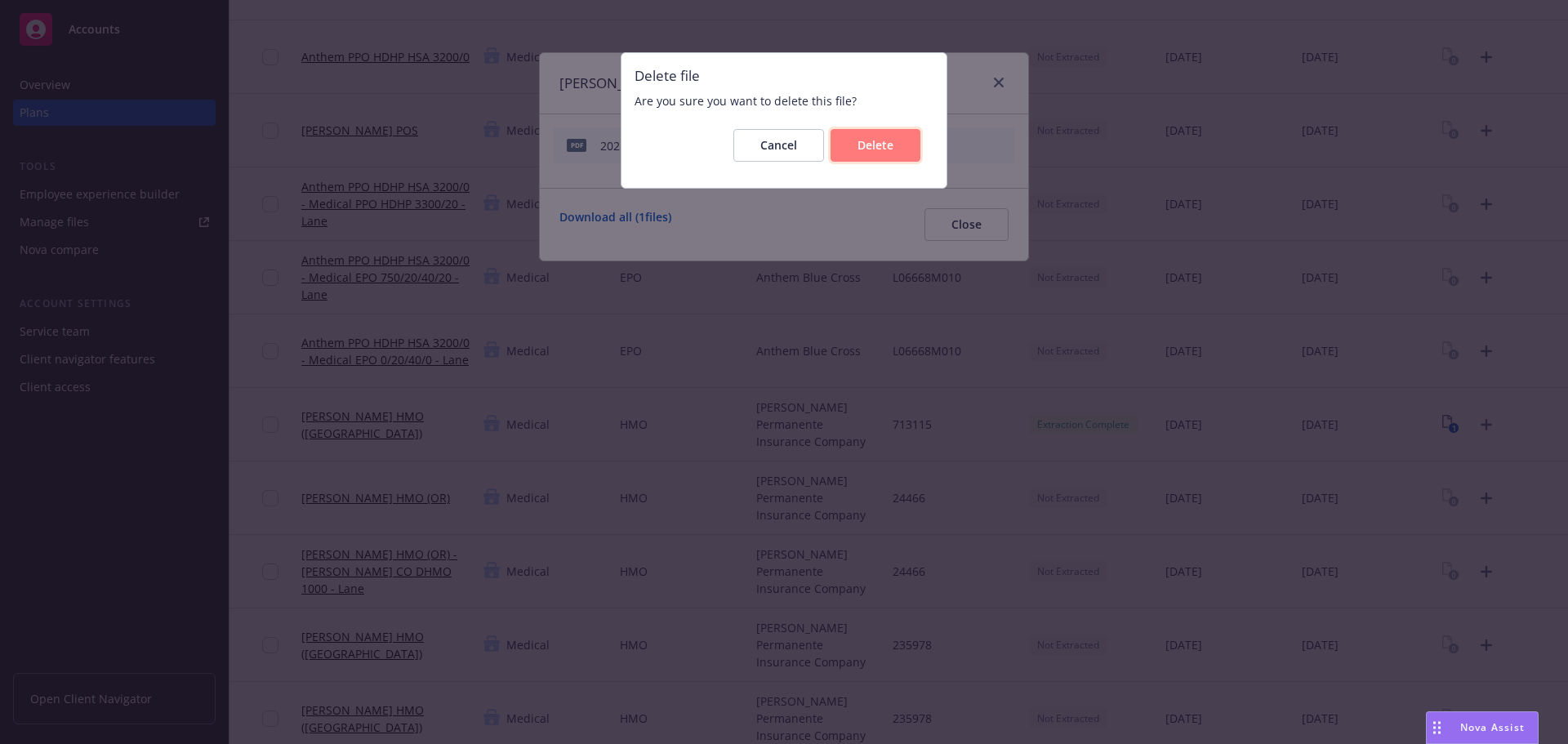
click at [872, 145] on span "Delete" at bounding box center [875, 144] width 36 height 15
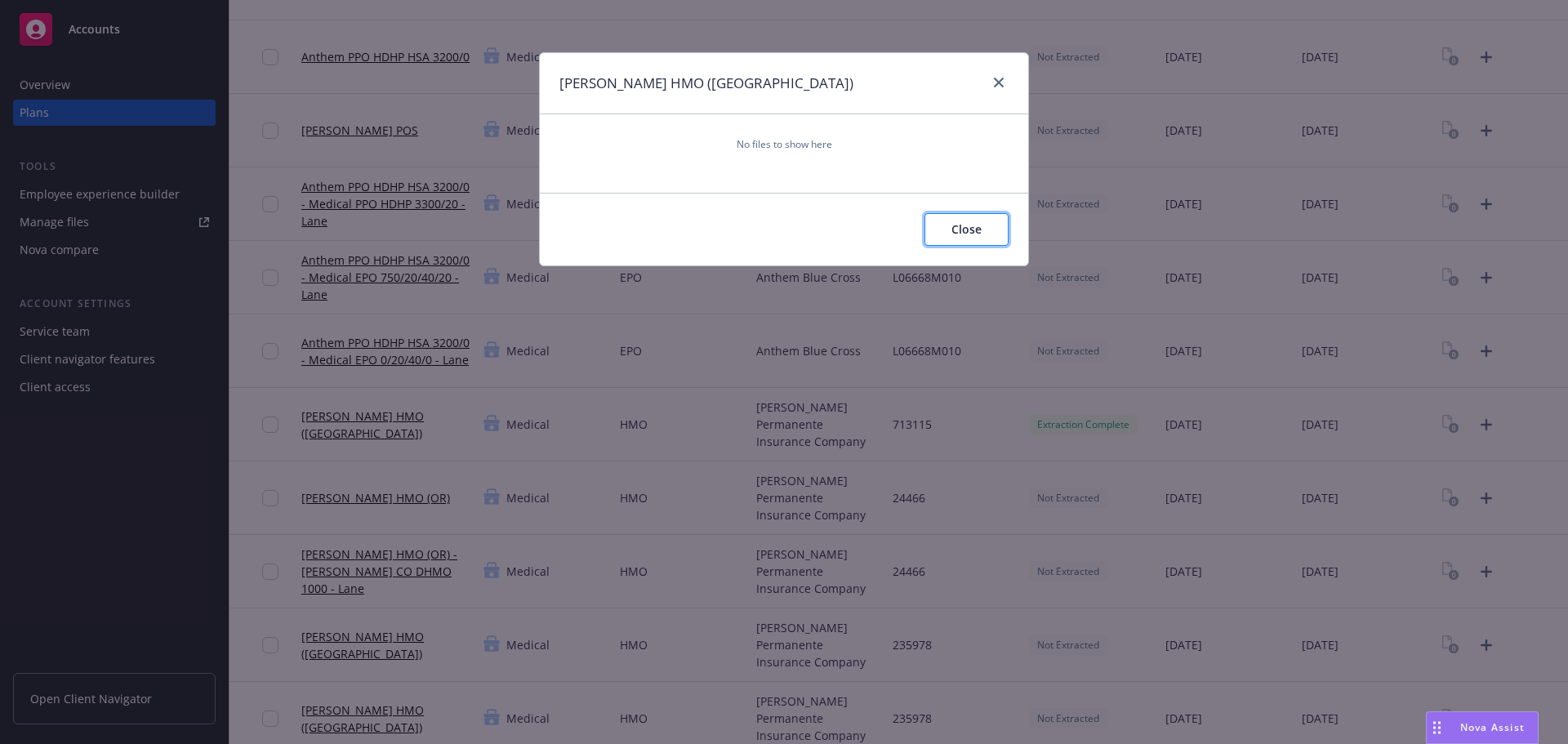
click at [966, 232] on span "Close" at bounding box center [966, 229] width 30 height 15
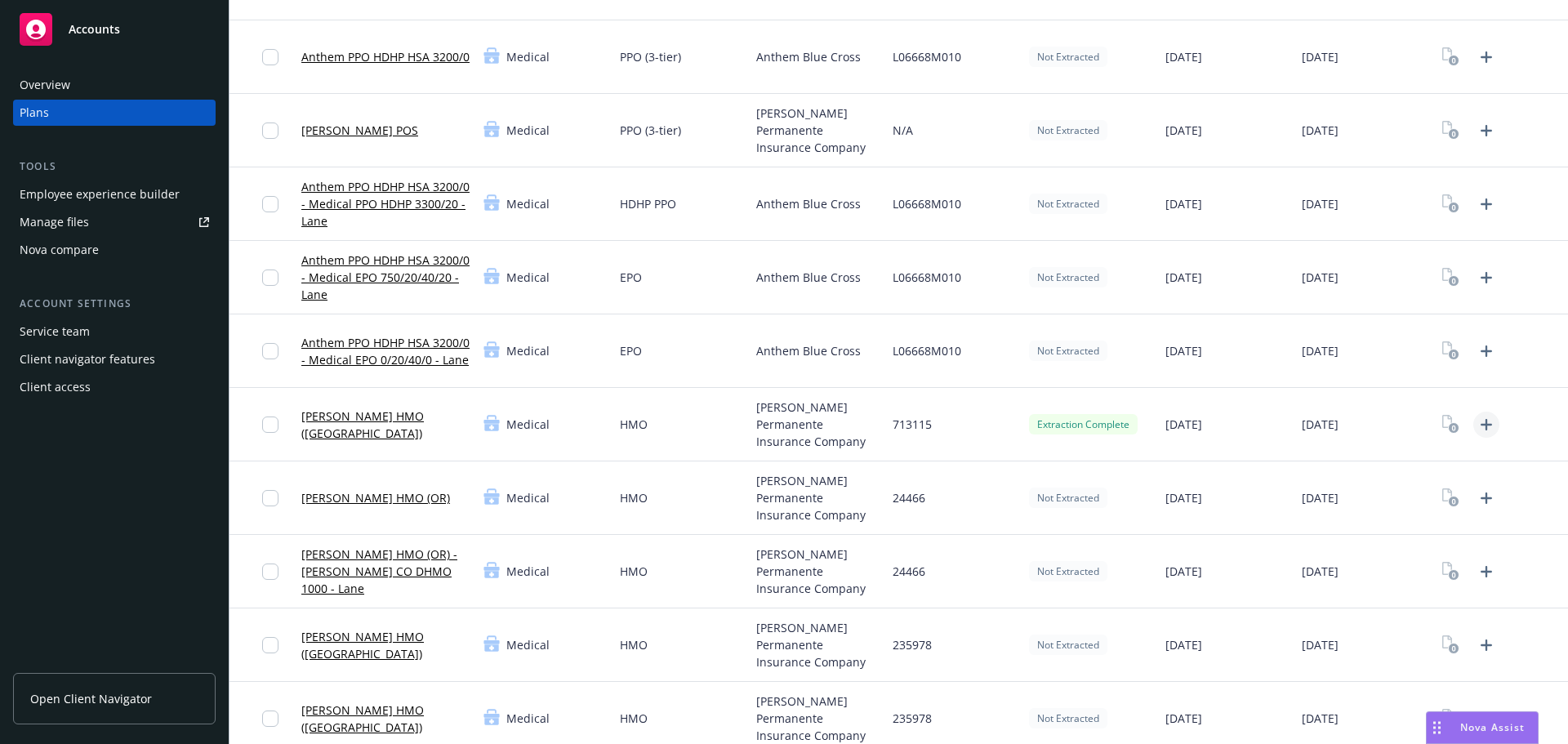
click at [1477, 422] on icon "Upload Plan Documents" at bounding box center [1486, 424] width 20 height 20
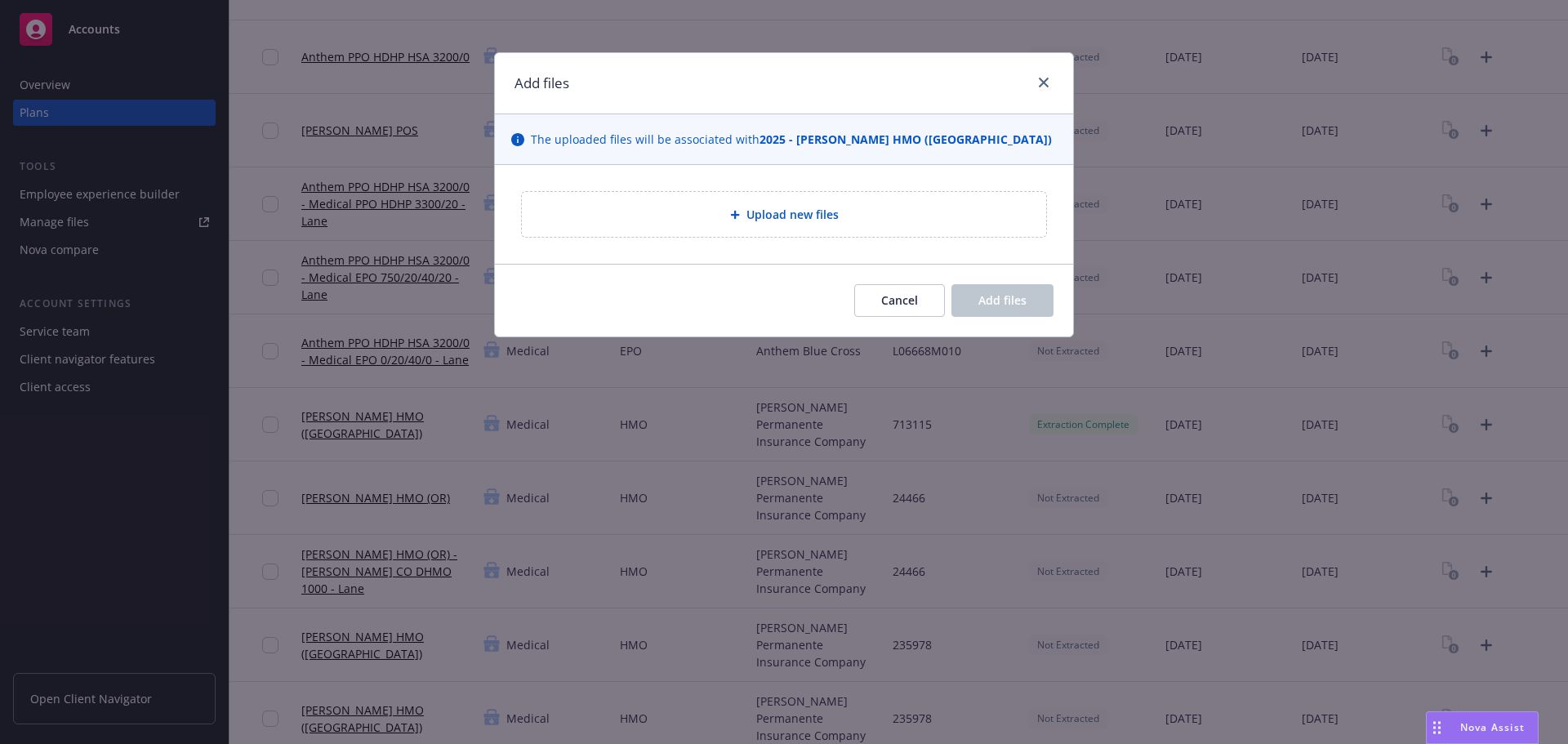
click at [804, 207] on span "Upload new files" at bounding box center [793, 214] width 92 height 17
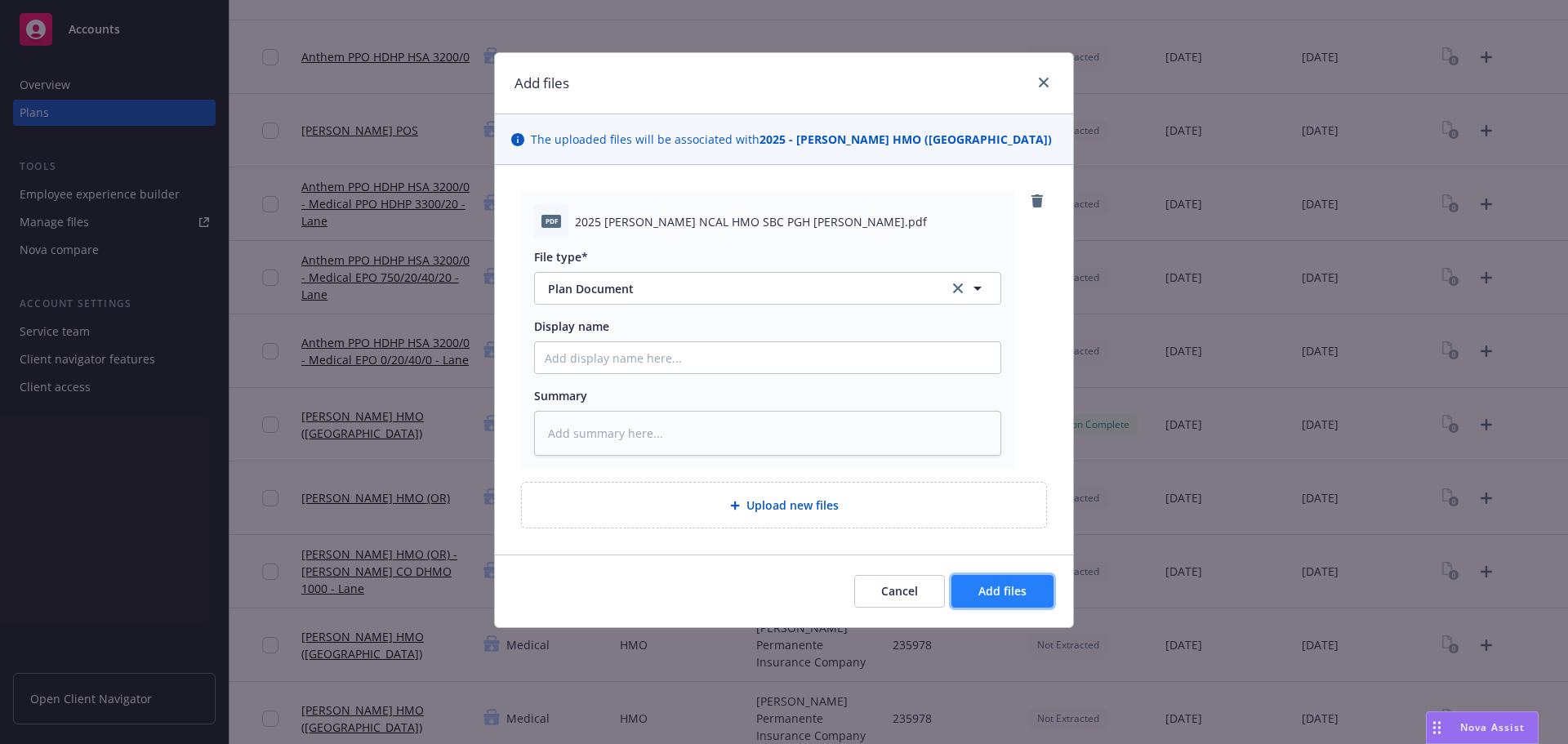
click at [1003, 587] on span "Add files" at bounding box center [1001, 590] width 48 height 15
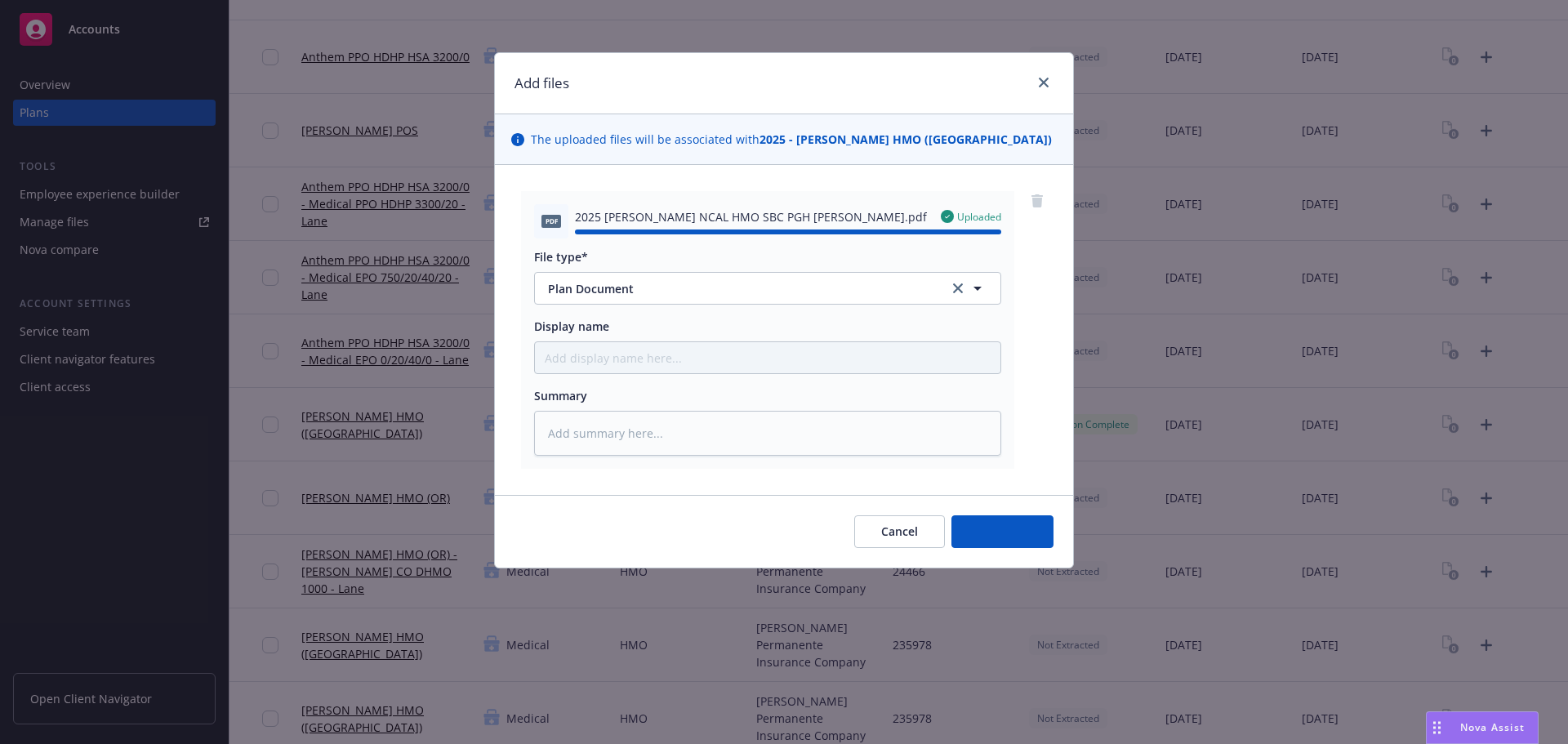
type textarea "x"
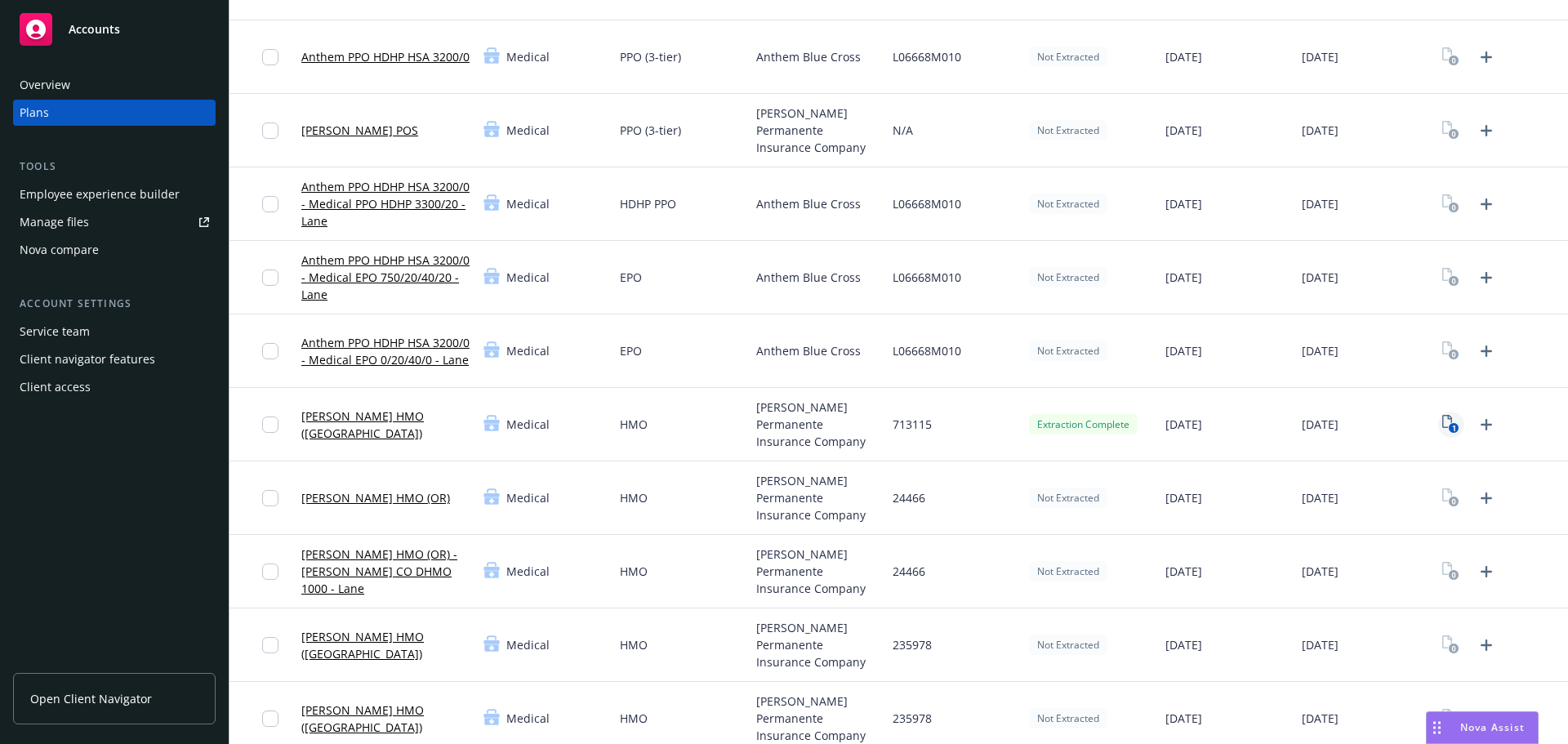
click at [1442, 420] on icon "1" at bounding box center [1450, 424] width 17 height 19
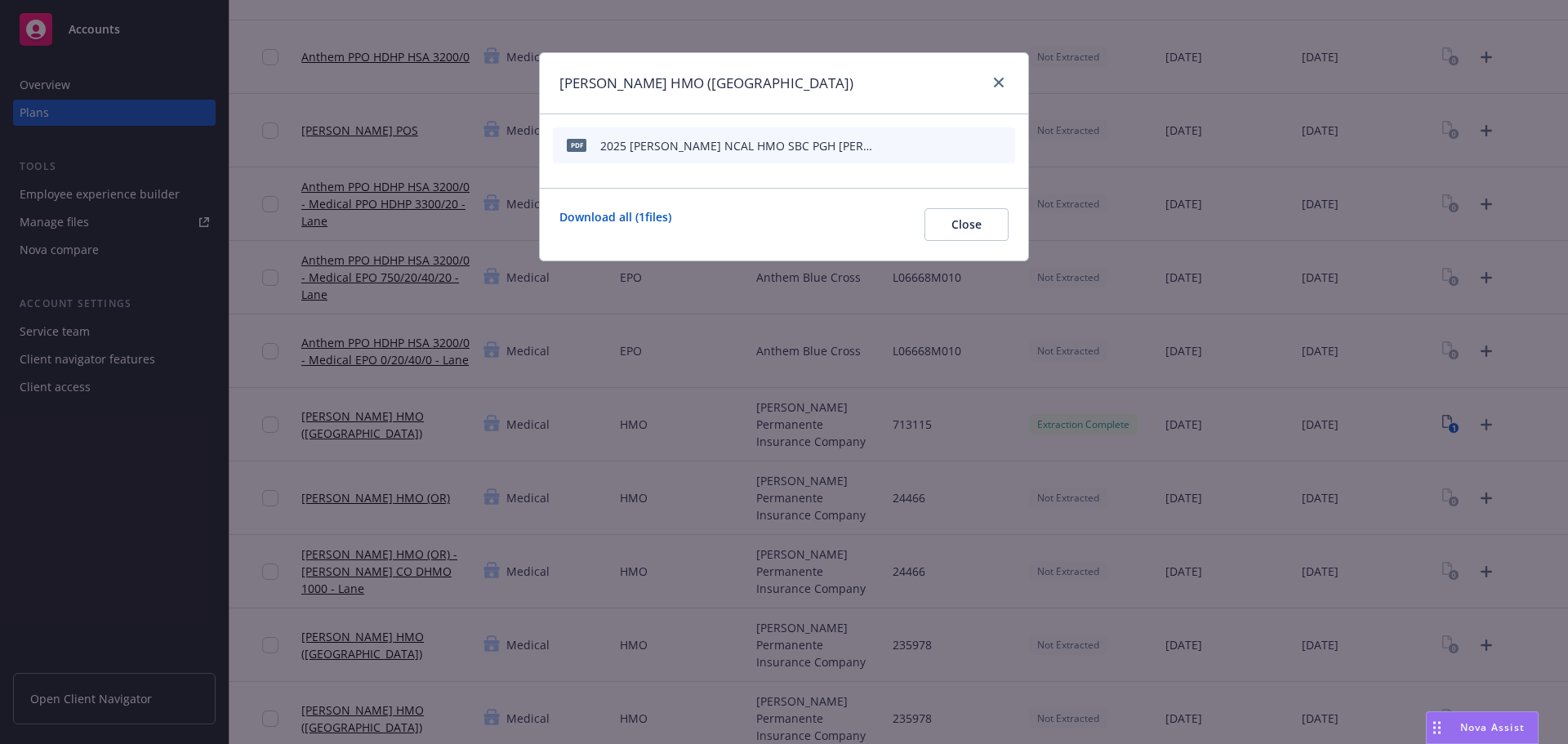
click at [916, 144] on icon "start extraction" at bounding box center [916, 144] width 20 height 20
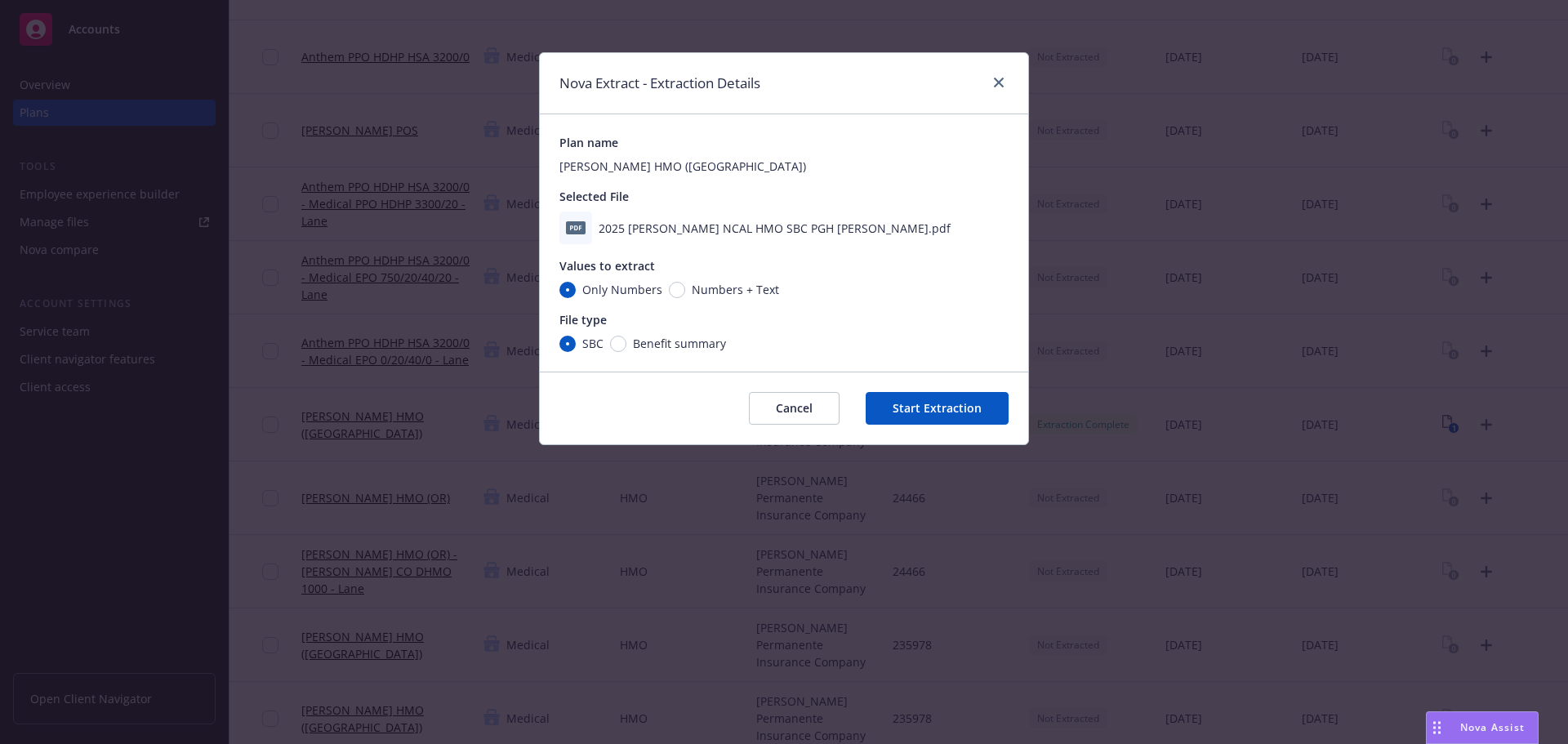
click at [918, 407] on button "Start Extraction" at bounding box center [937, 408] width 143 height 33
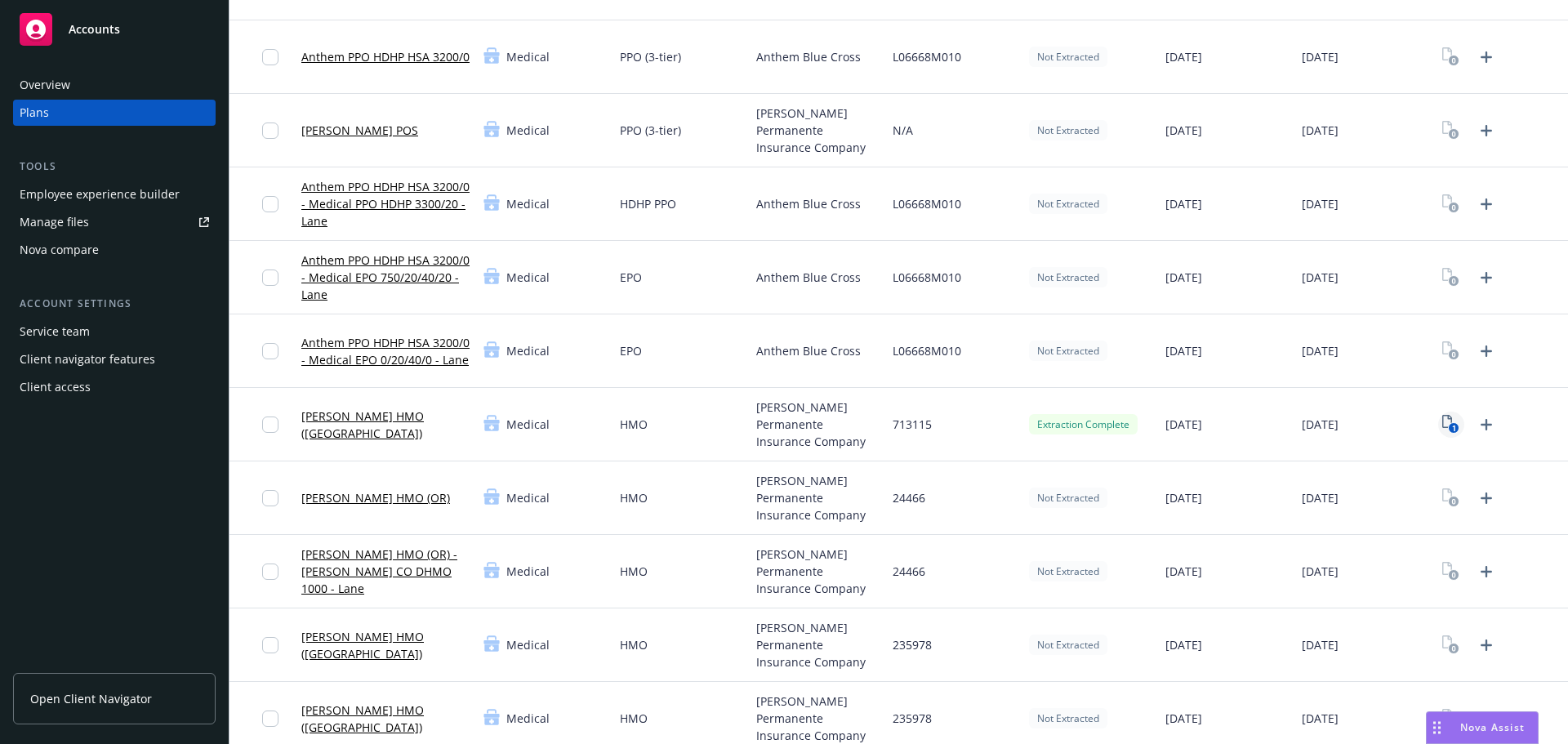
click at [1442, 428] on icon "View Plan Documents" at bounding box center [1446, 422] width 9 height 13
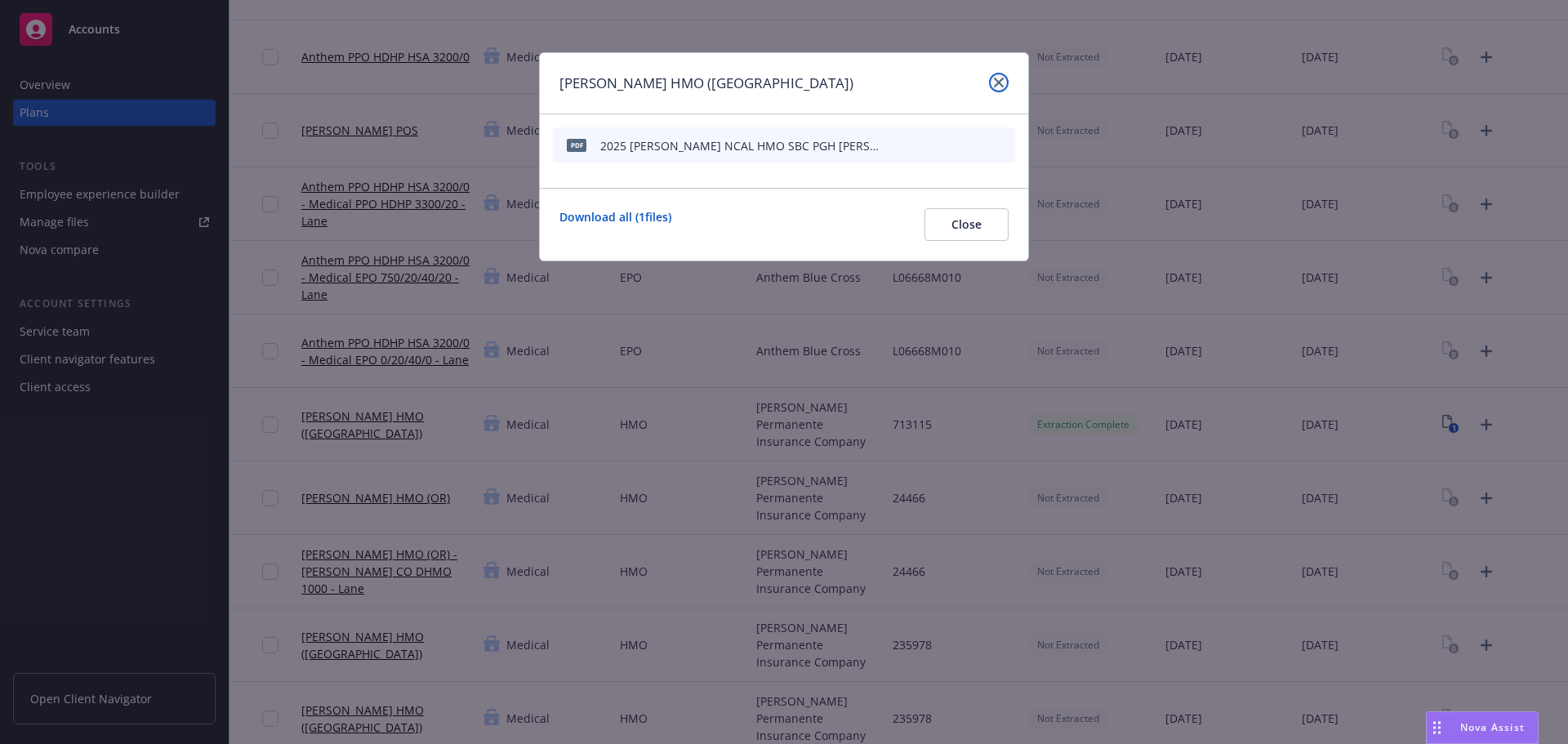
click at [998, 83] on icon "close" at bounding box center [999, 82] width 9 height 9
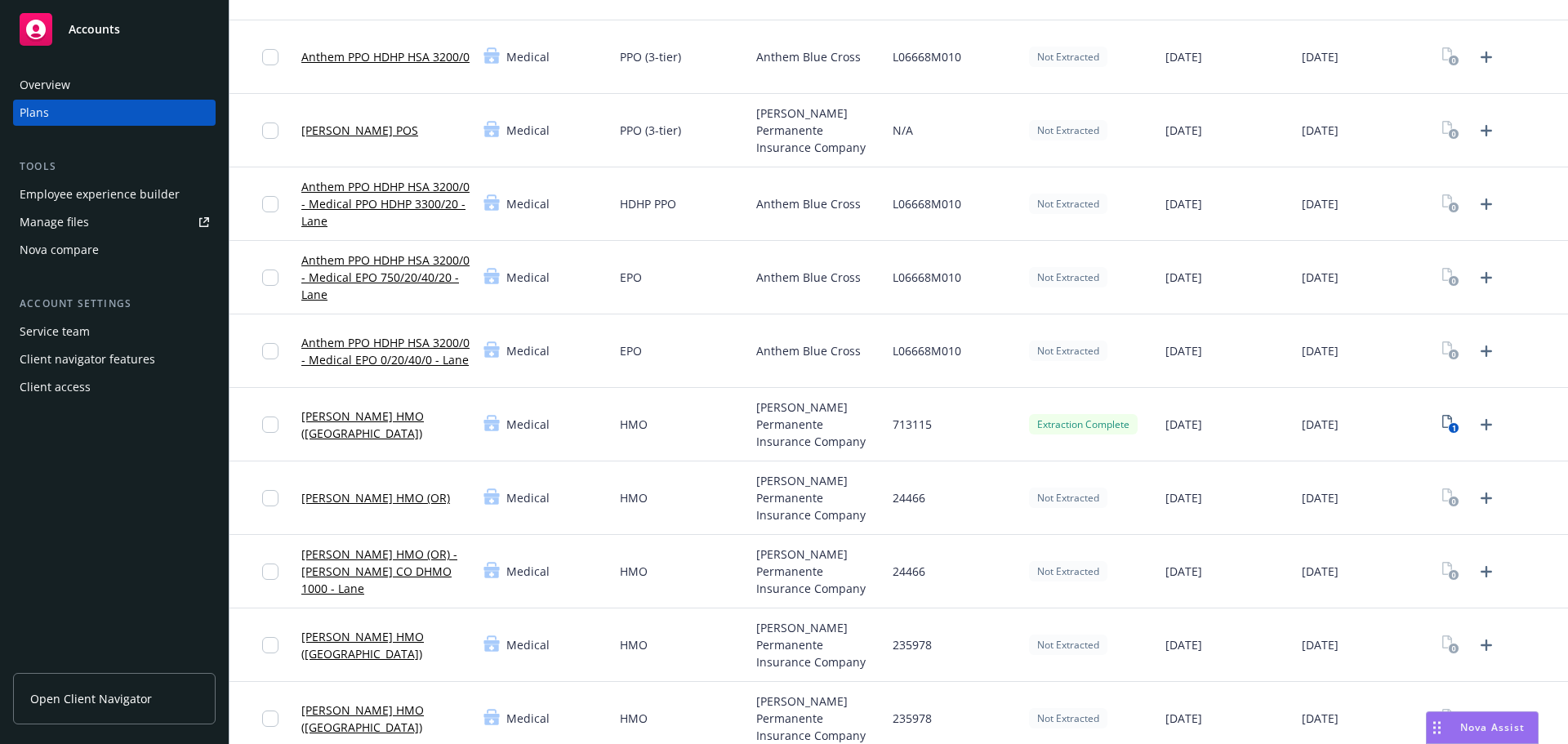
click at [393, 423] on link "[PERSON_NAME] HMO ([GEOGRAPHIC_DATA])" at bounding box center [386, 424] width 169 height 34
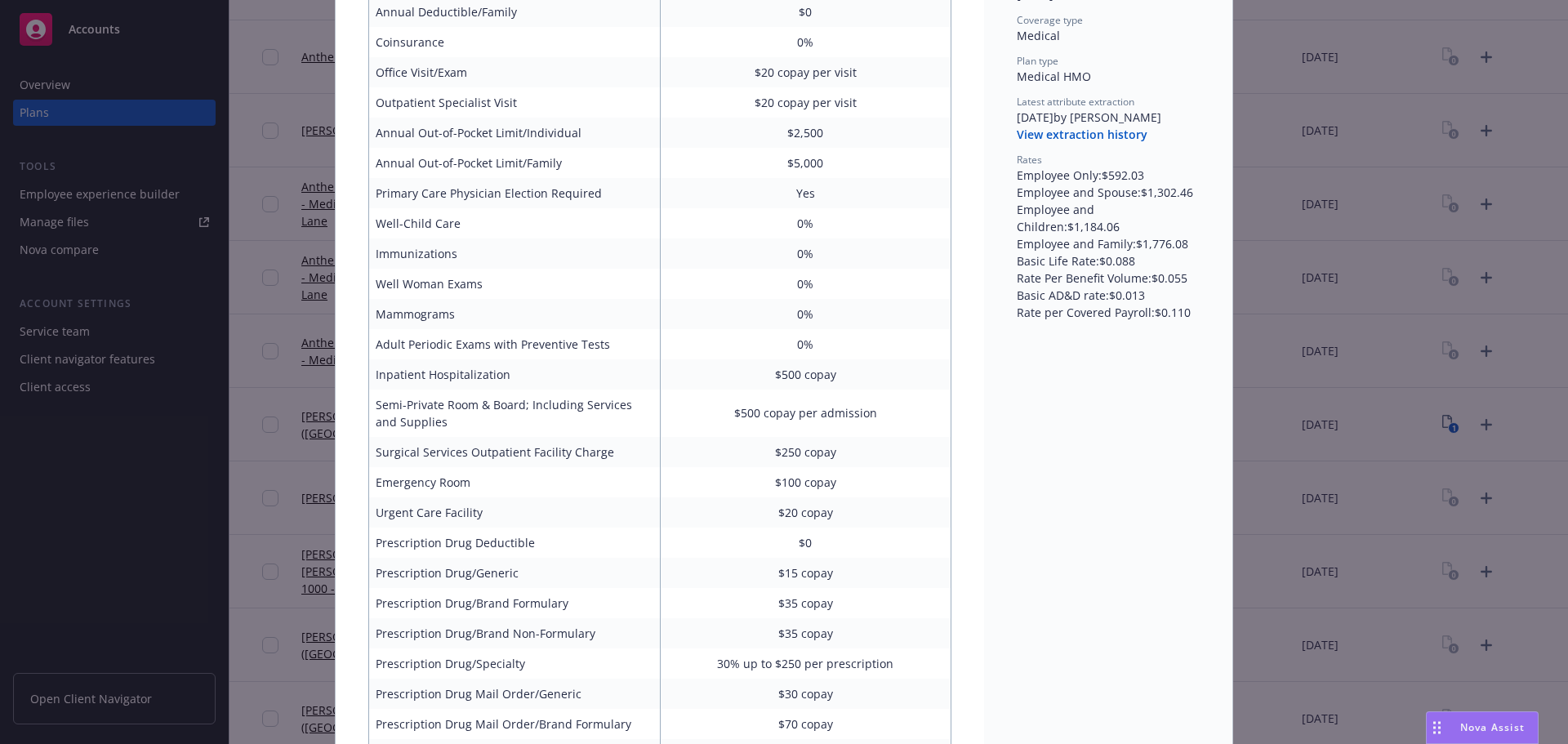
scroll to position [131, 0]
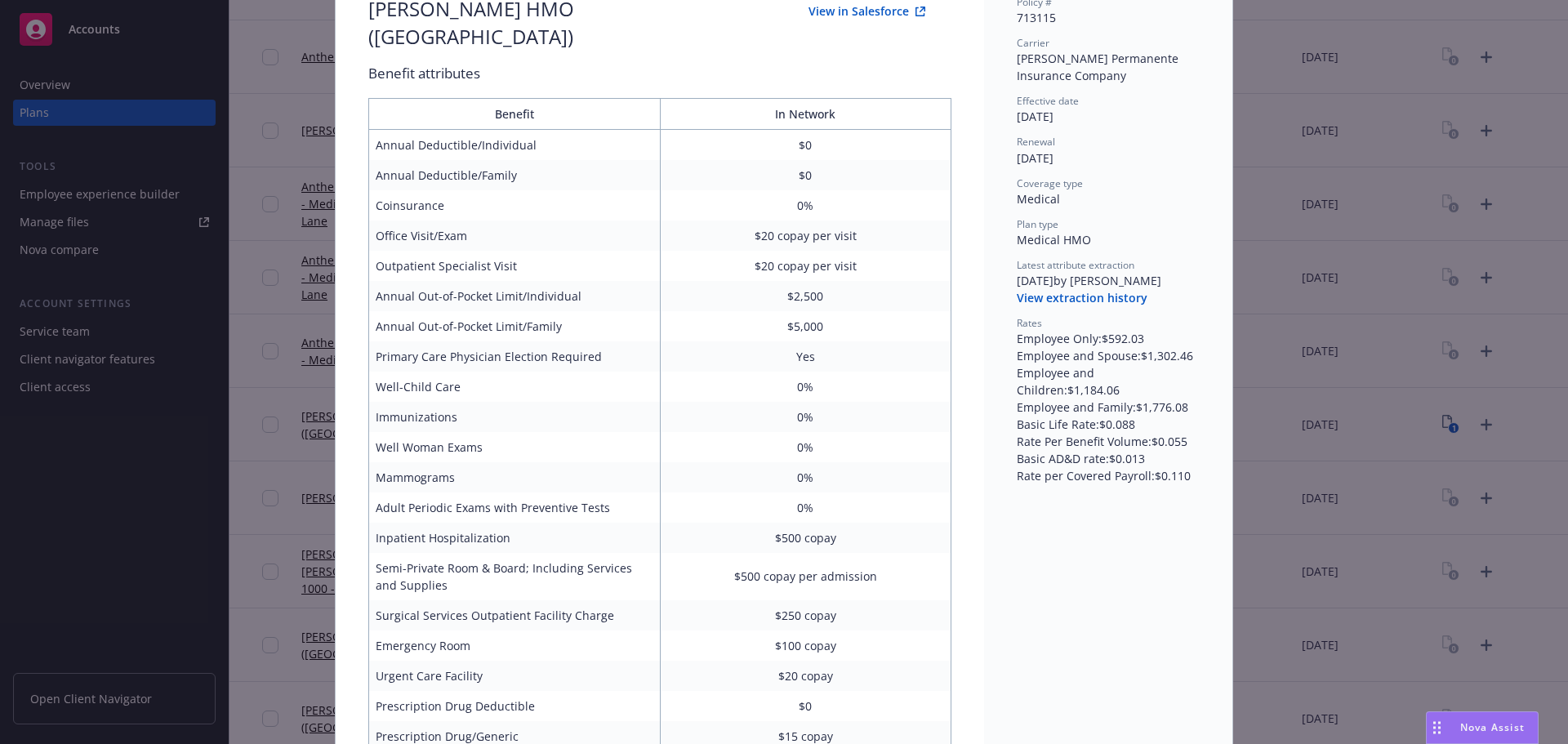
click at [1465, 110] on div "Medical - [PERSON_NAME] HMO ([GEOGRAPHIC_DATA]) - Medical HMO [PERSON_NAME] HMO…" at bounding box center [784, 372] width 1568 height 744
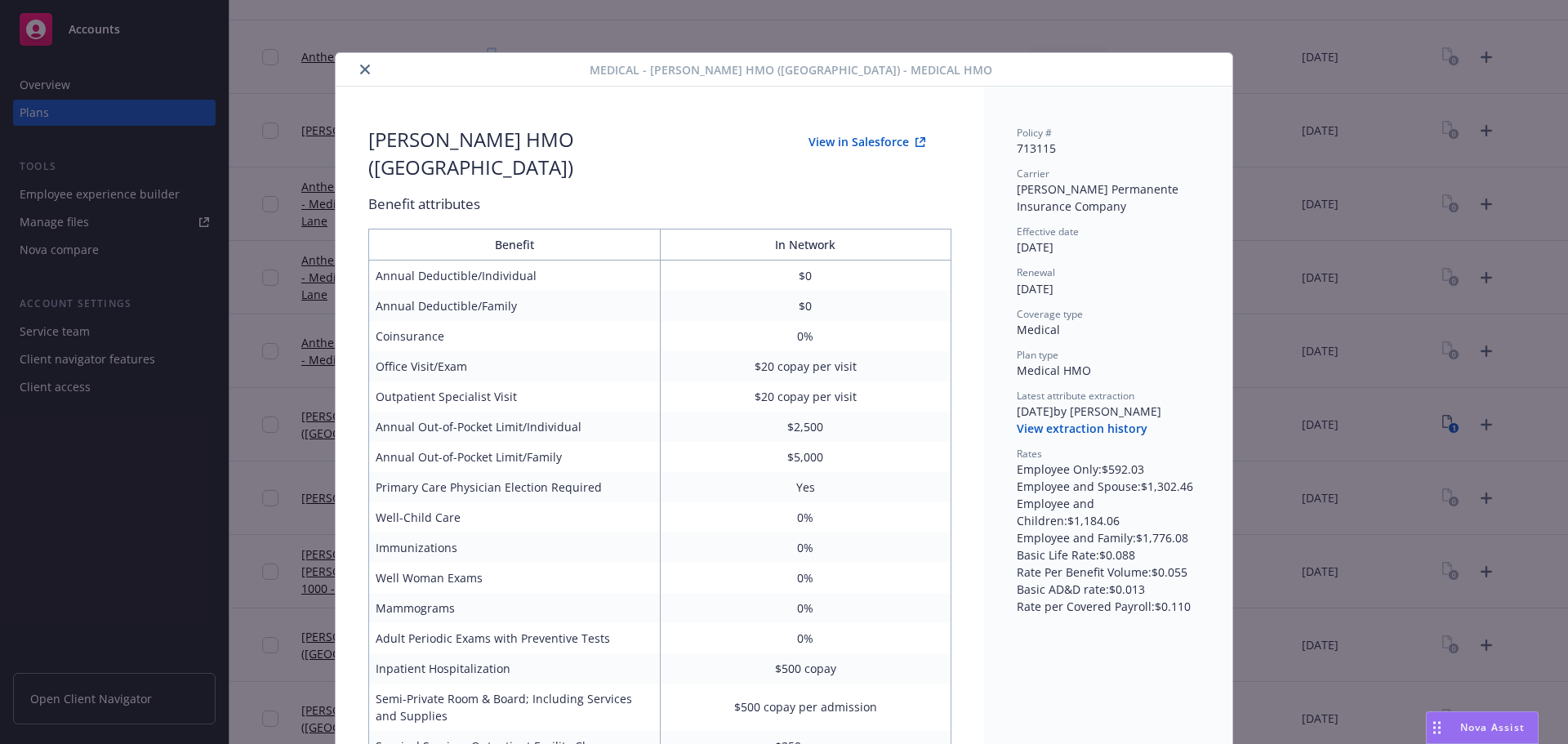
click at [364, 63] on button "close" at bounding box center [365, 69] width 20 height 20
